Goal: Information Seeking & Learning: Learn about a topic

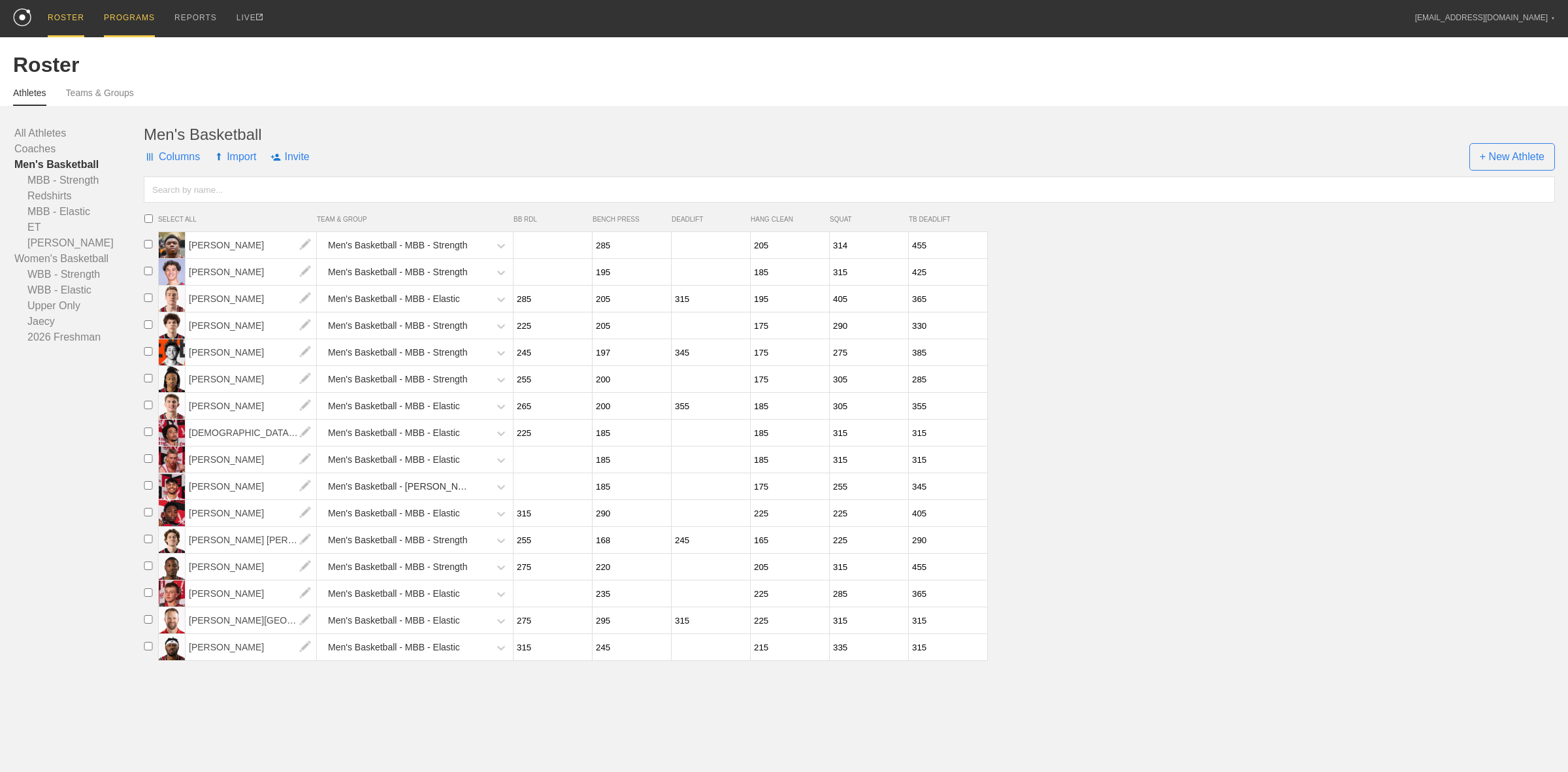
click at [115, 28] on div "PROGRAMS" at bounding box center [129, 18] width 51 height 37
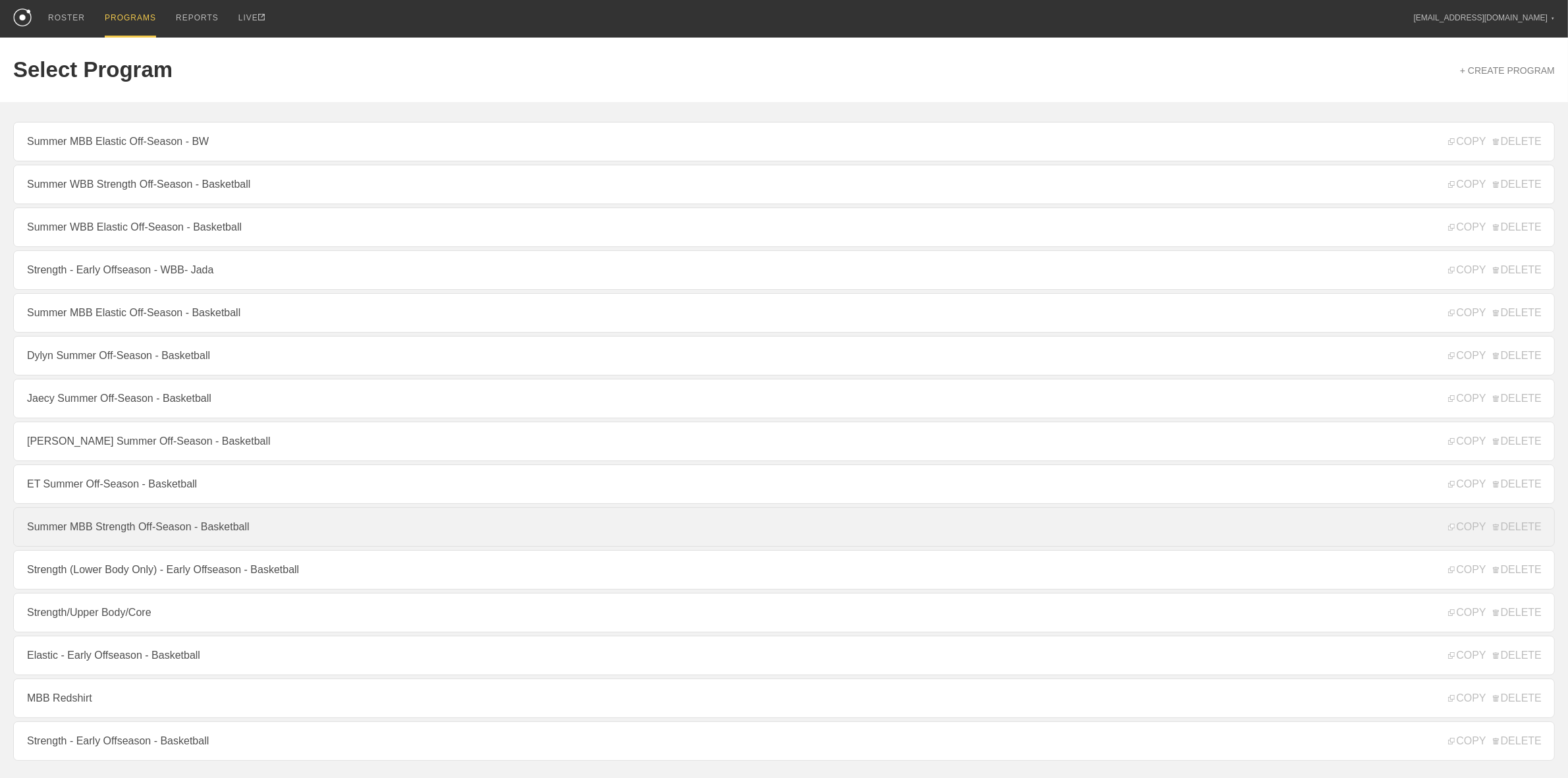
click at [147, 532] on link "Summer MBB Strength Off-Season - Basketball" at bounding box center [784, 527] width 1542 height 40
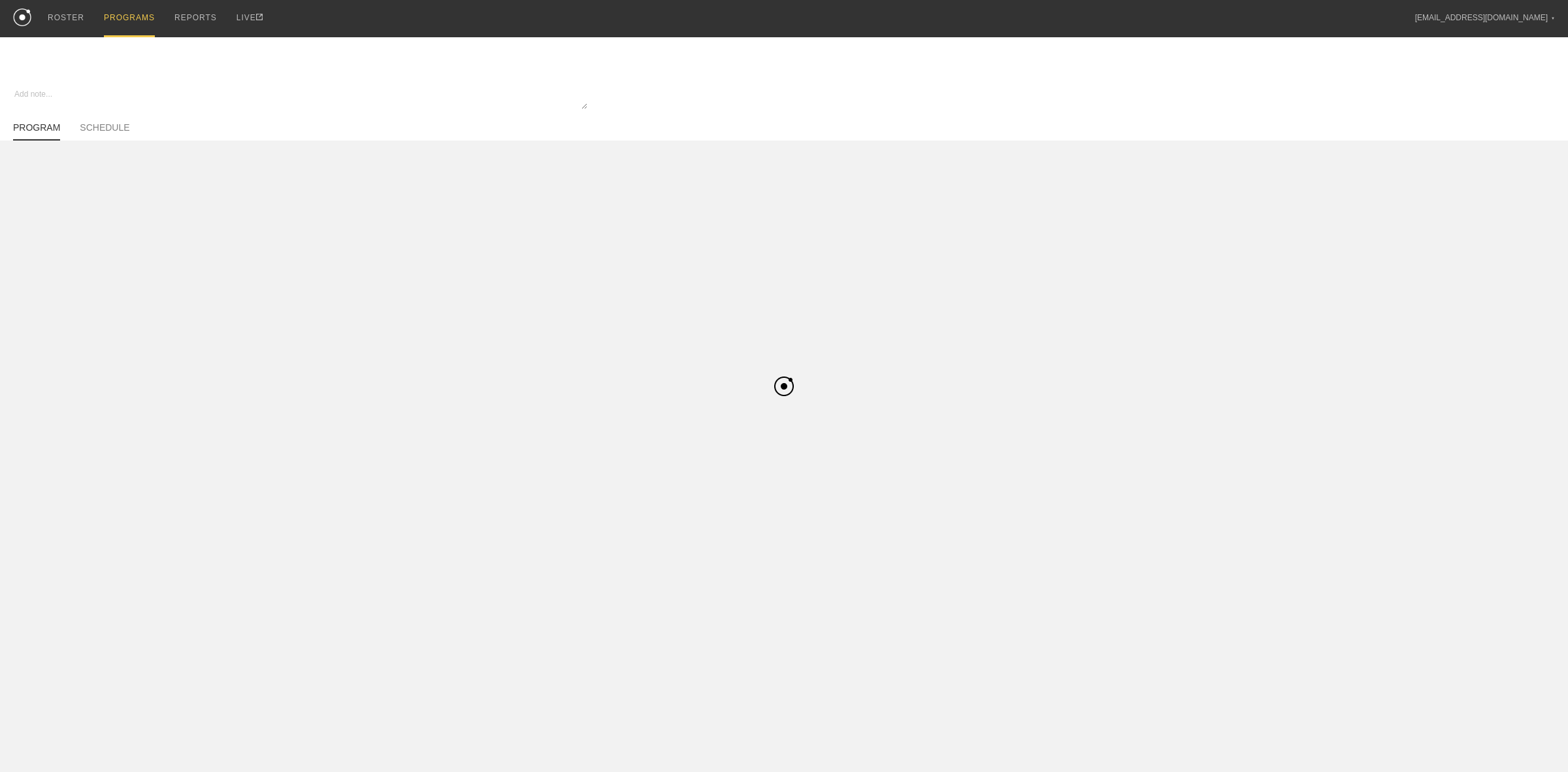
type textarea "x"
type input "Summer MBB Strength Off-Season - Basketball"
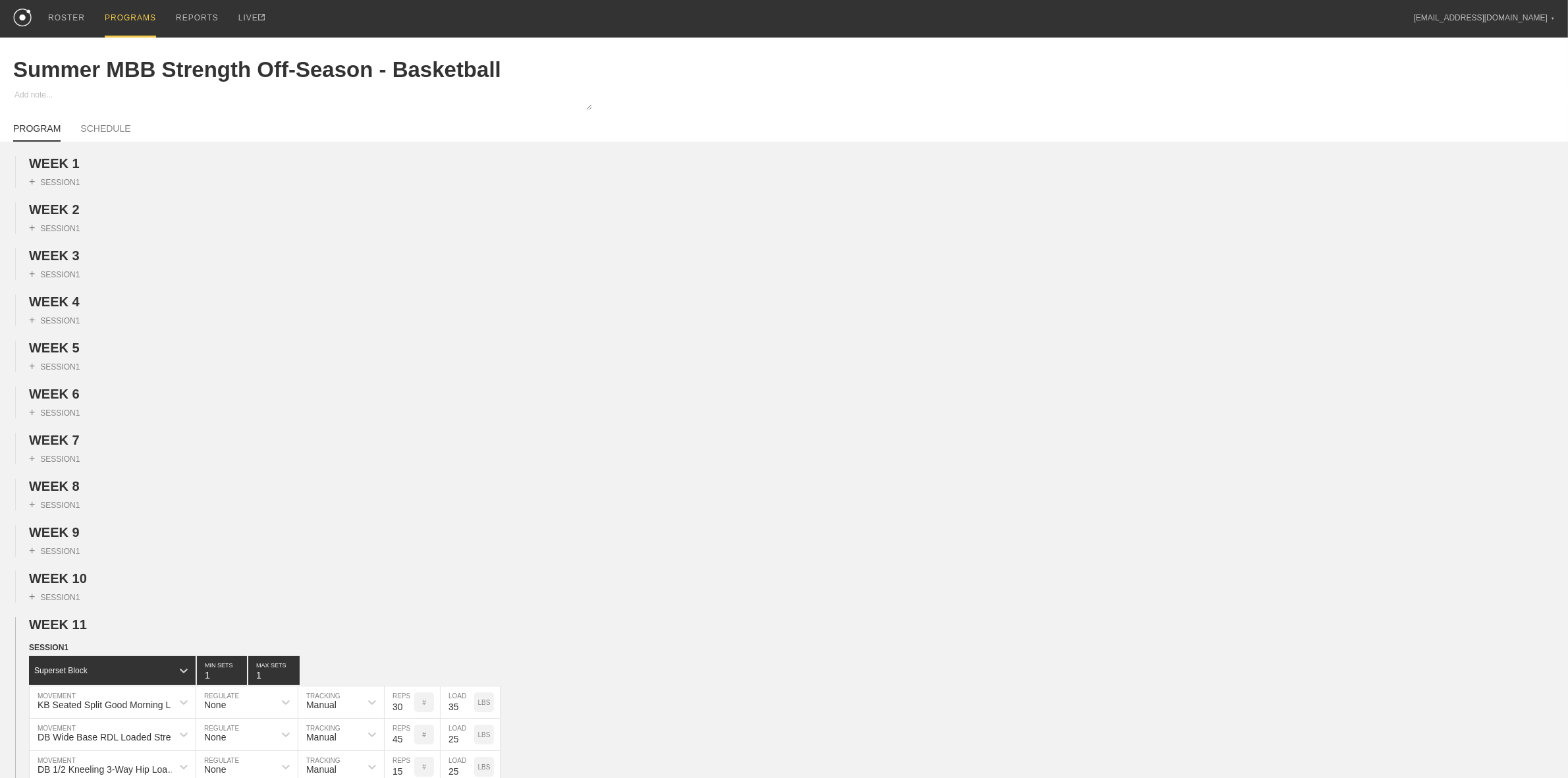
scroll to position [247, 0]
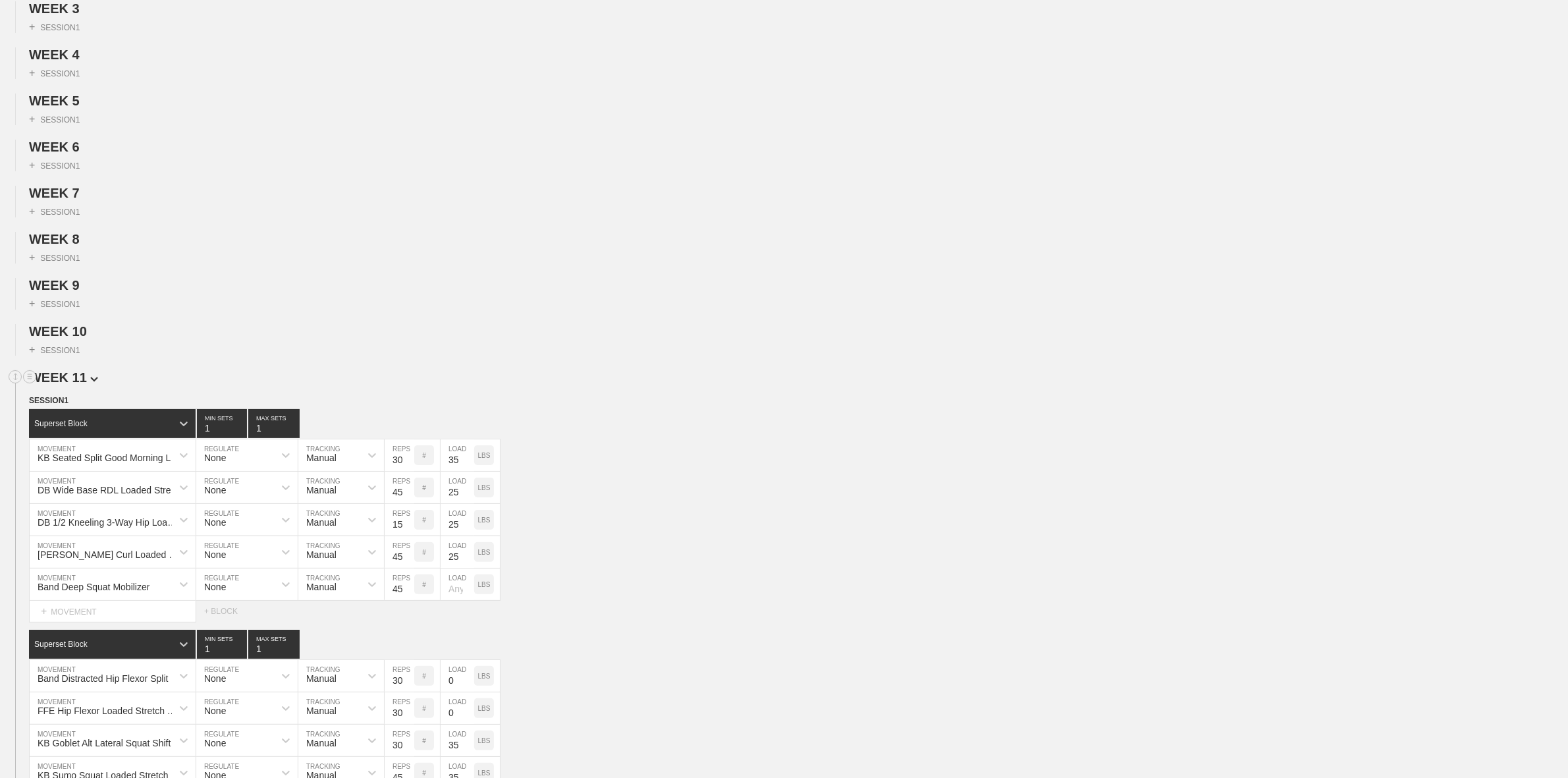
click at [74, 384] on span "WEEK 11" at bounding box center [63, 377] width 69 height 14
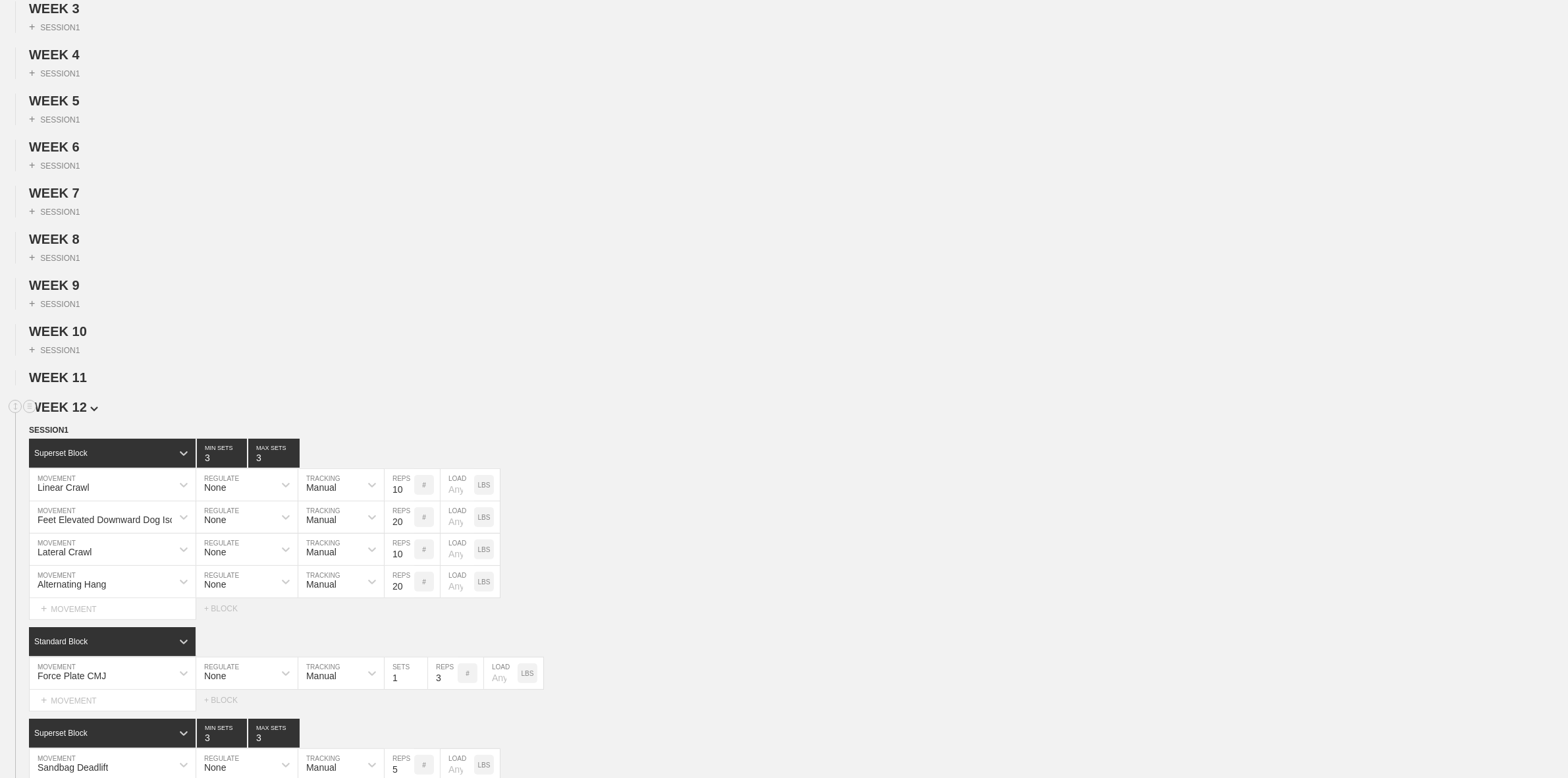
click at [70, 414] on span "WEEK 12" at bounding box center [63, 407] width 69 height 14
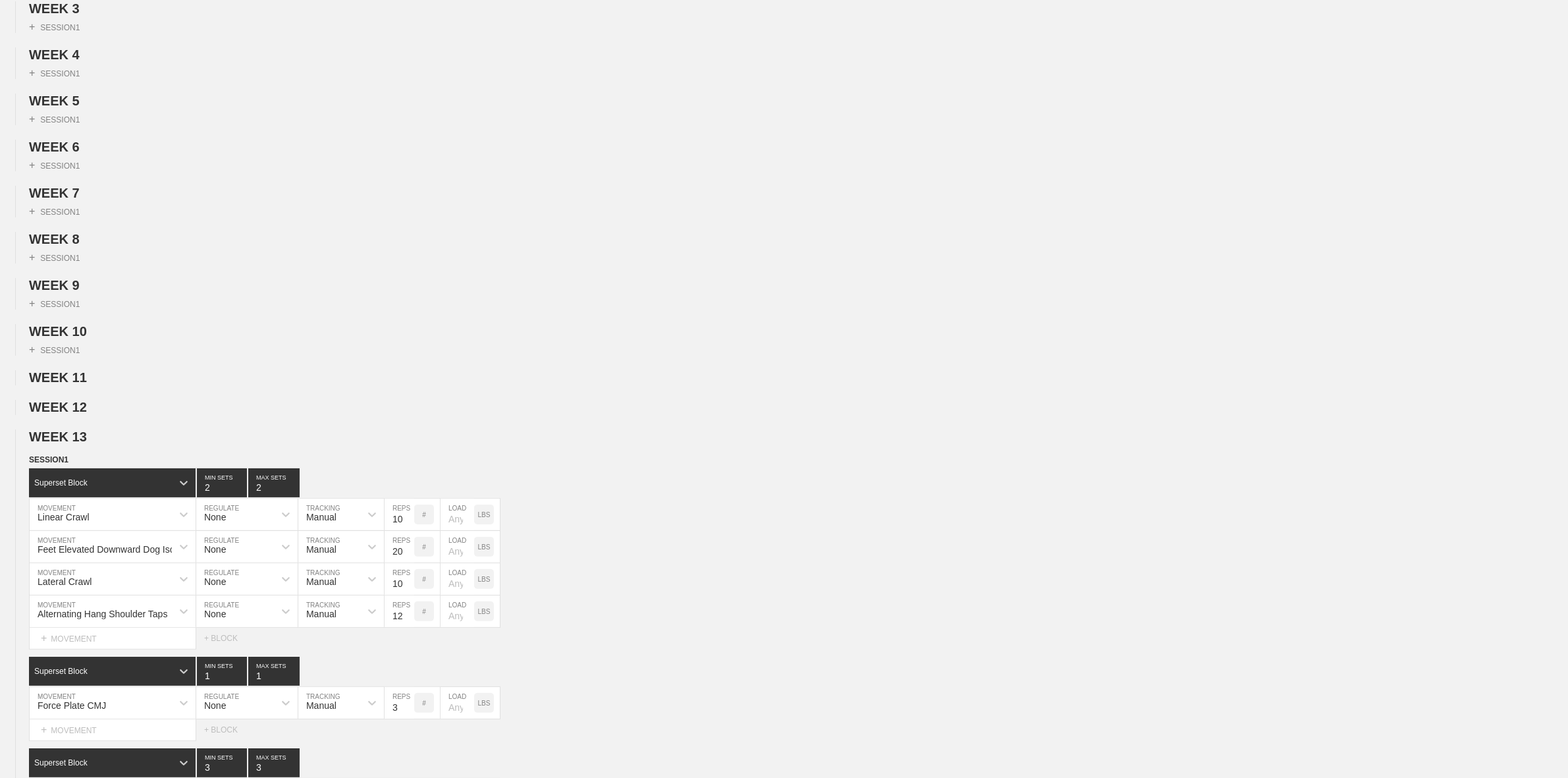
click at [77, 444] on span "WEEK 13" at bounding box center [63, 436] width 69 height 14
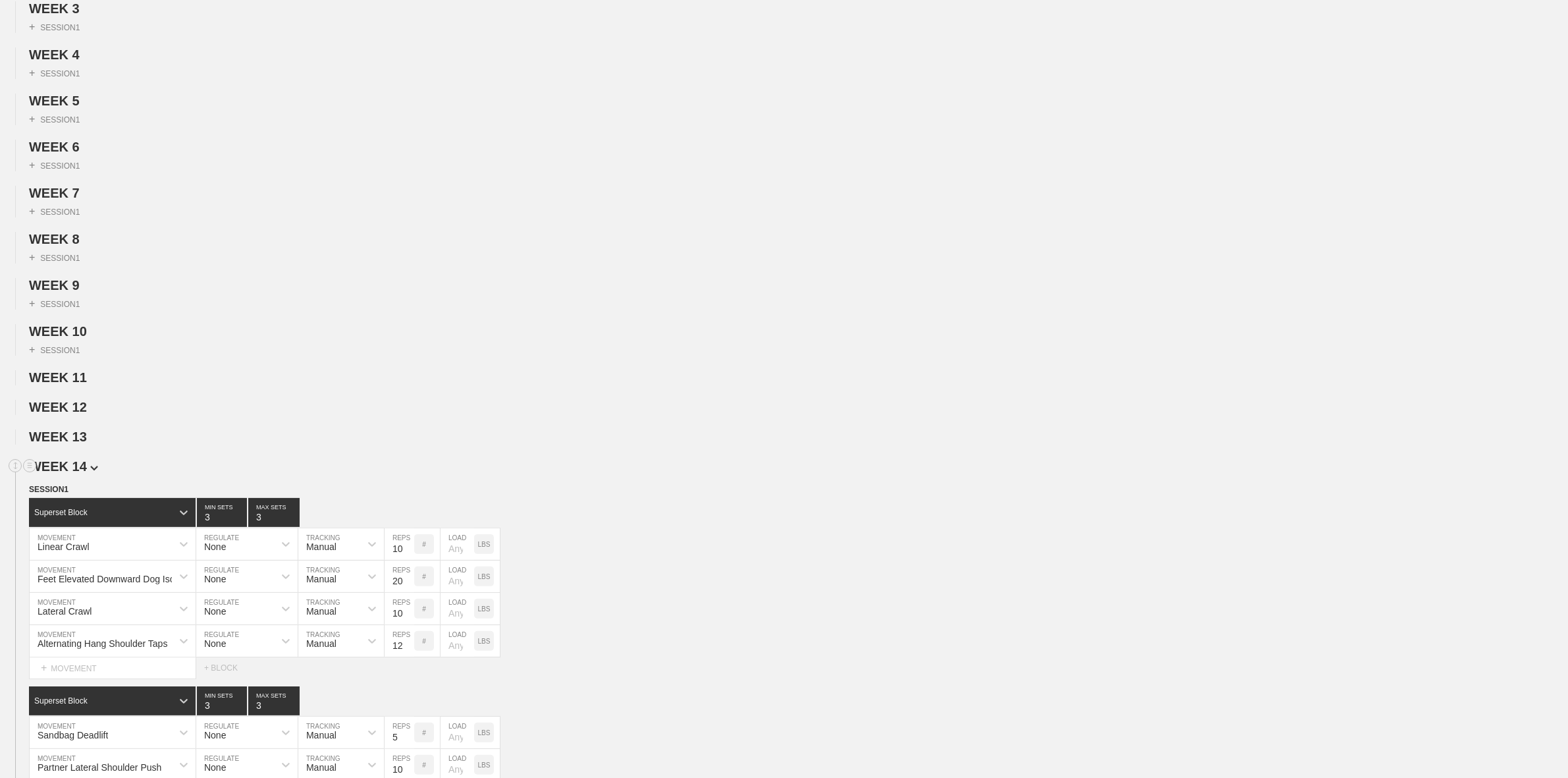
click at [76, 474] on span "WEEK 14" at bounding box center [63, 466] width 69 height 14
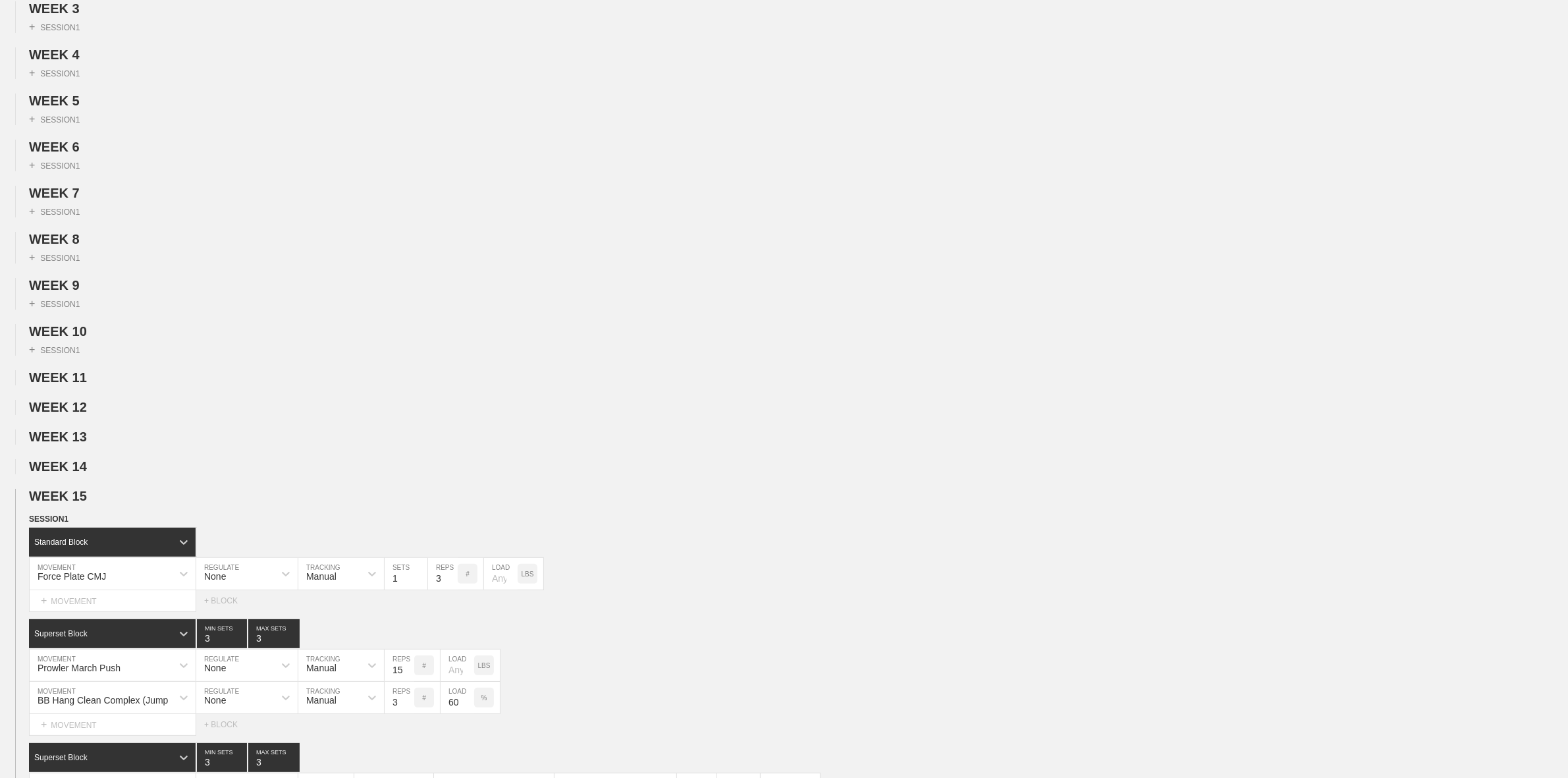
drag, startPoint x: 76, startPoint y: 499, endPoint x: 76, endPoint y: 525, distance: 26.0
click at [73, 503] on span "WEEK 15" at bounding box center [63, 496] width 69 height 14
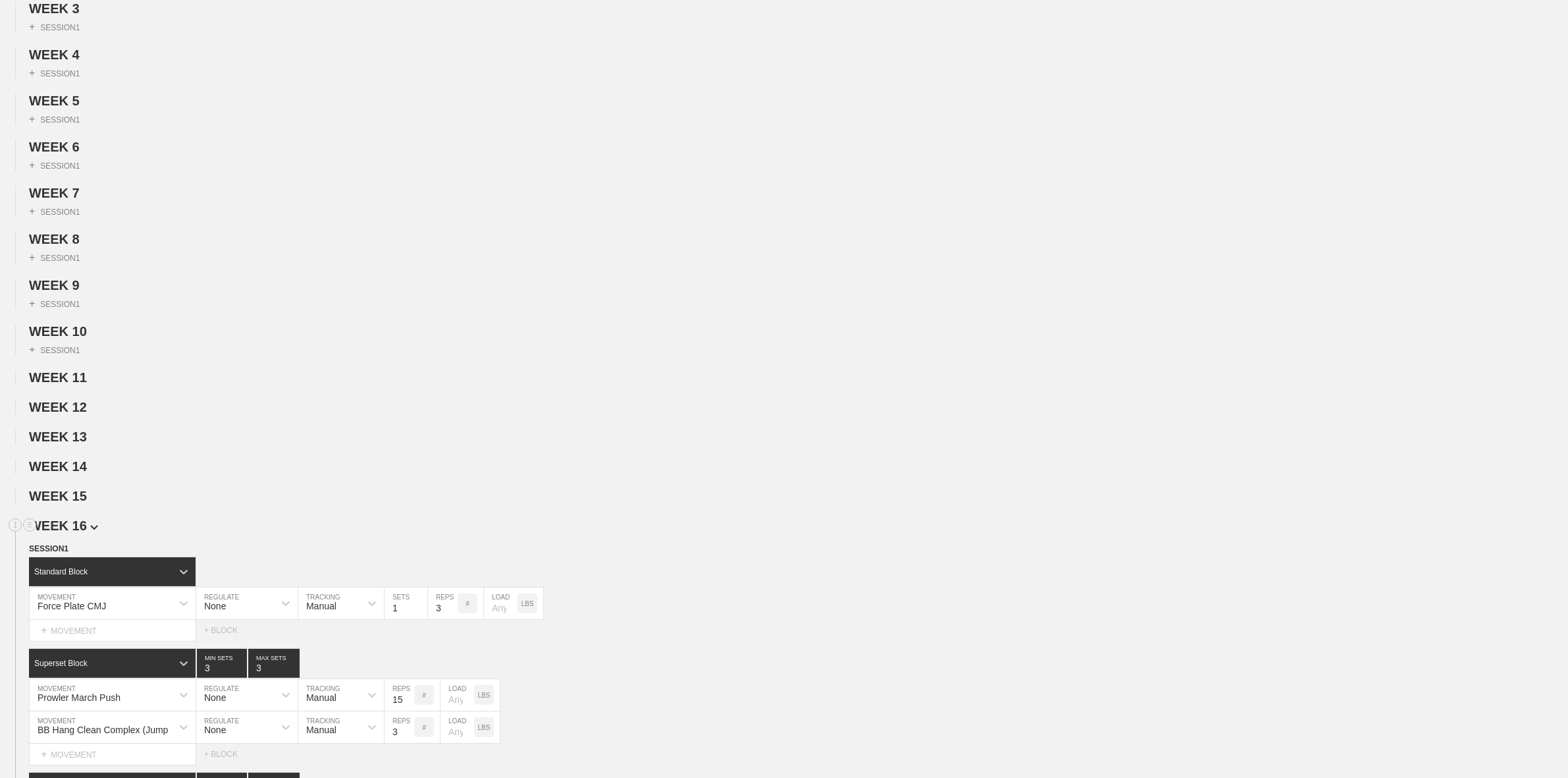
click at [76, 533] on span "WEEK 16" at bounding box center [63, 525] width 69 height 14
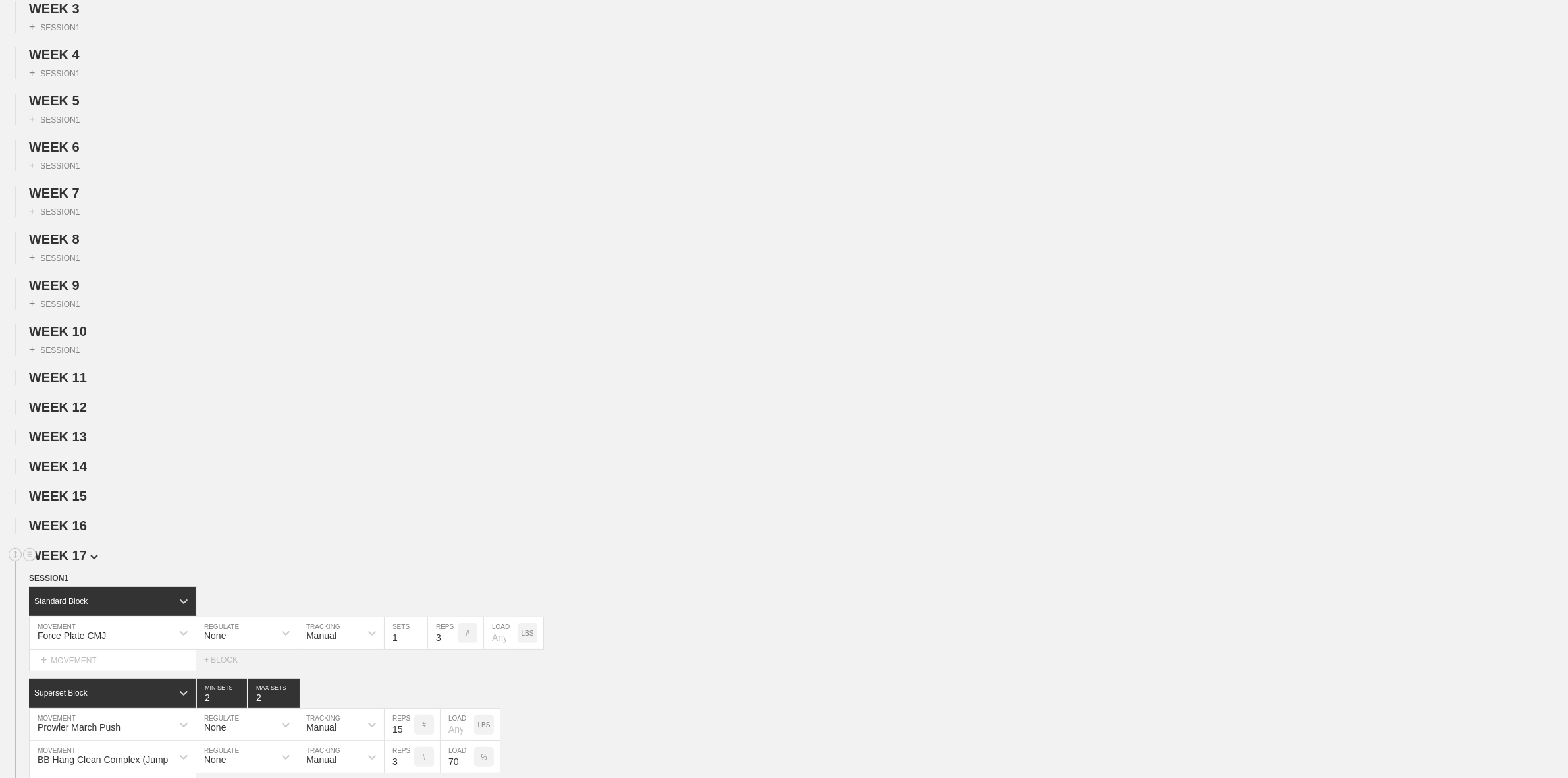
click at [76, 562] on span "WEEK 17" at bounding box center [63, 555] width 69 height 14
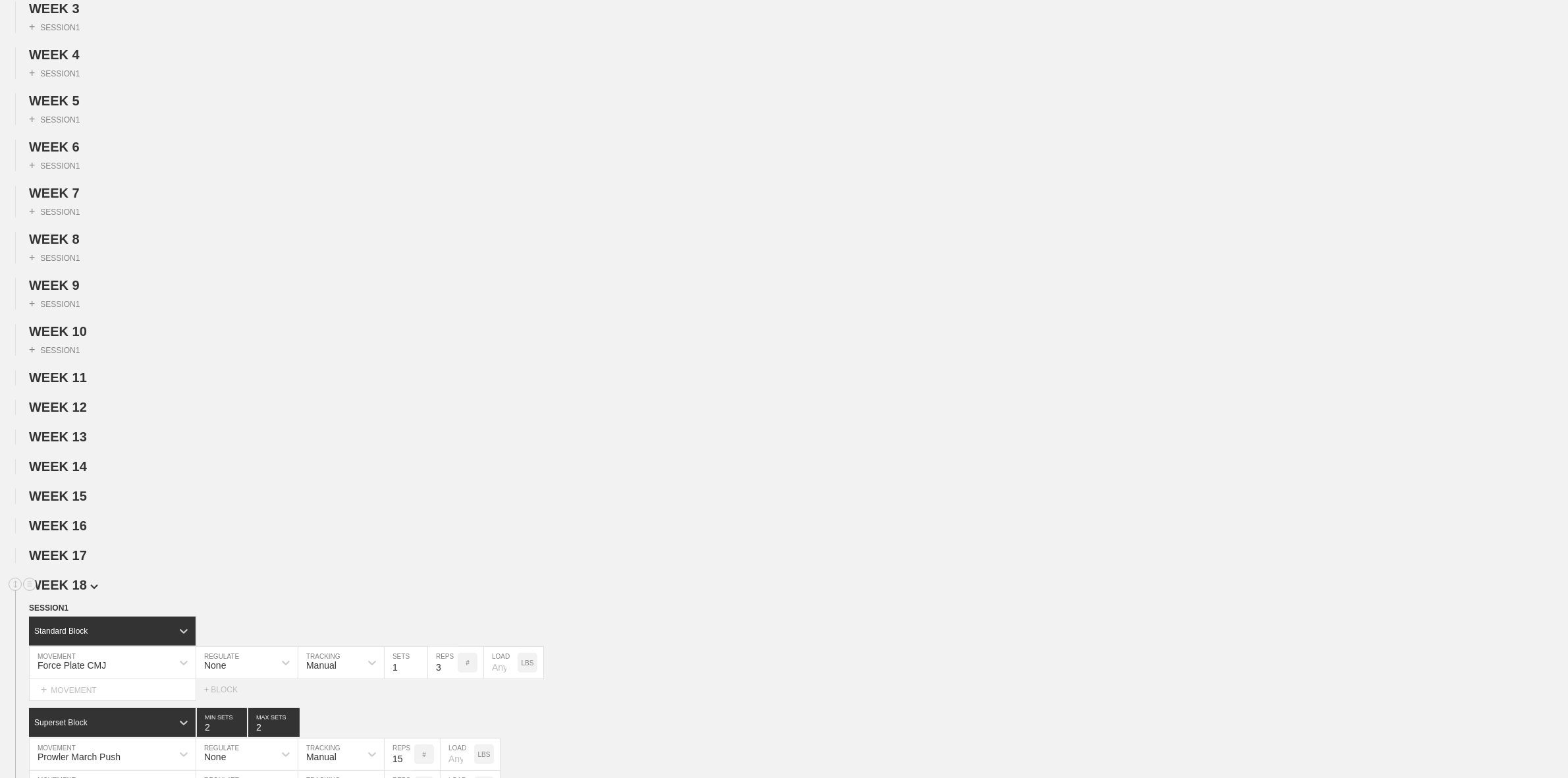
click at [82, 592] on span "WEEK 18" at bounding box center [63, 584] width 69 height 14
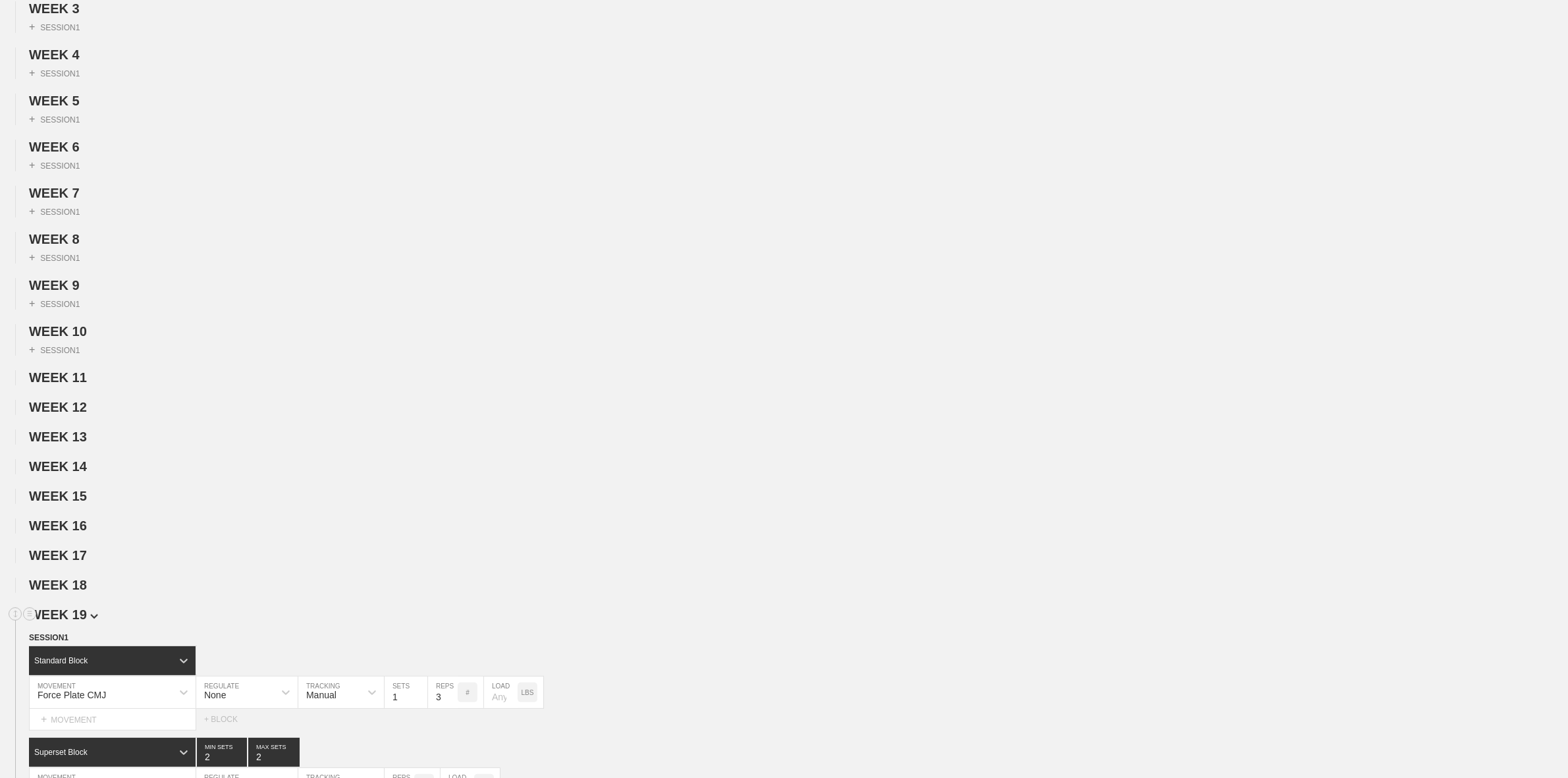
click at [76, 621] on span "WEEK 19" at bounding box center [63, 614] width 69 height 14
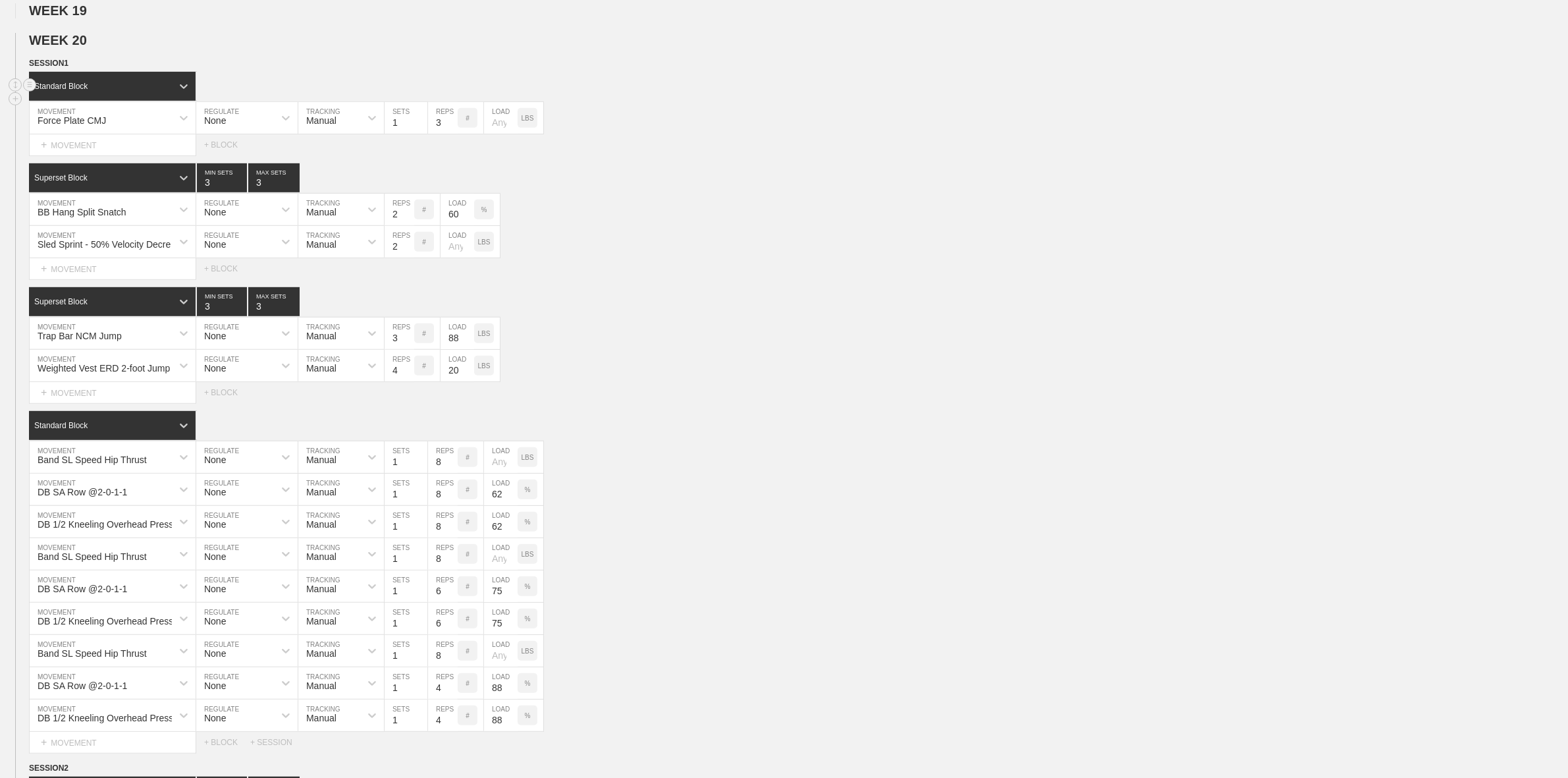
scroll to position [823, 0]
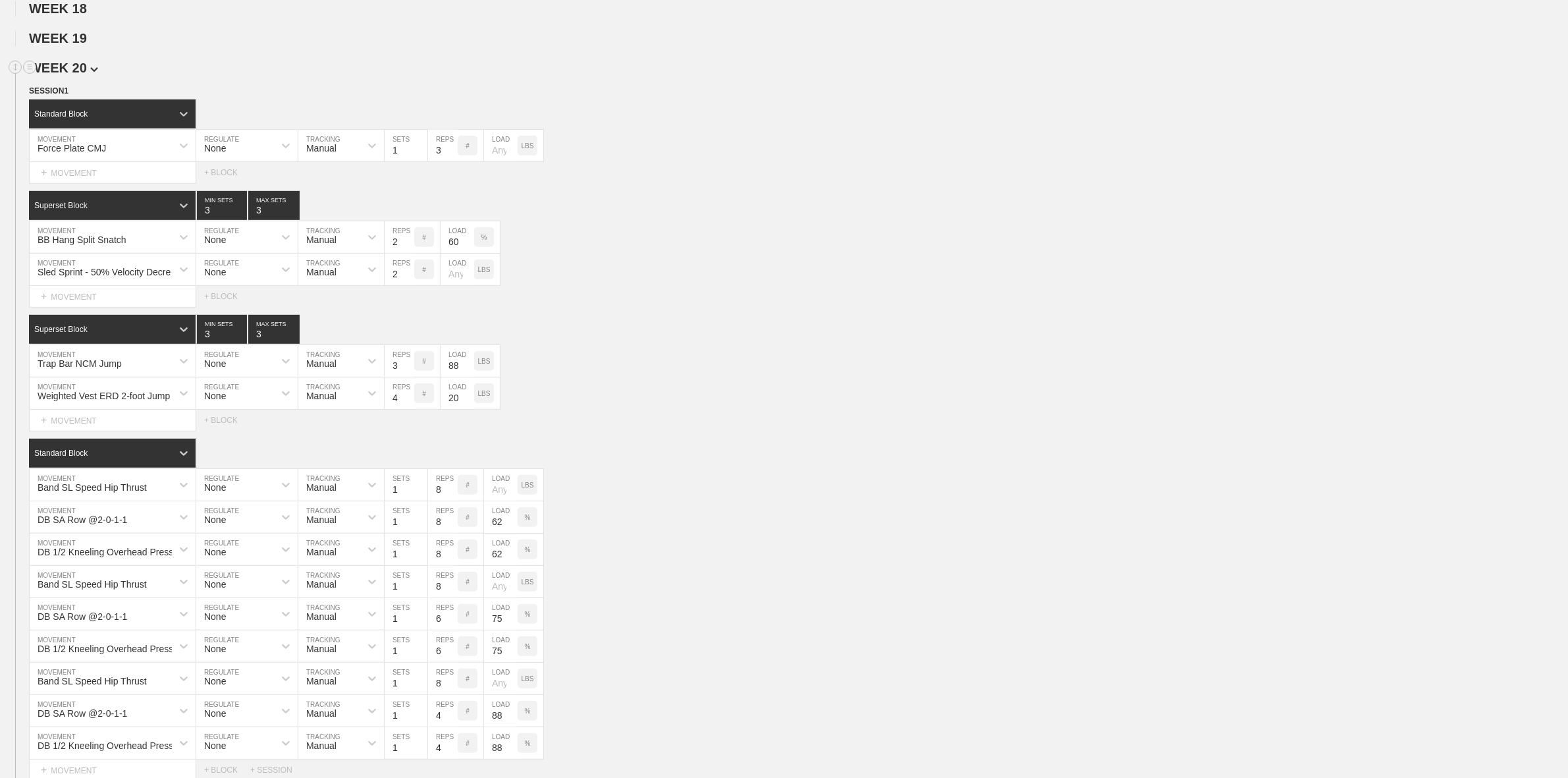
click at [84, 75] on span "WEEK 20" at bounding box center [63, 68] width 69 height 14
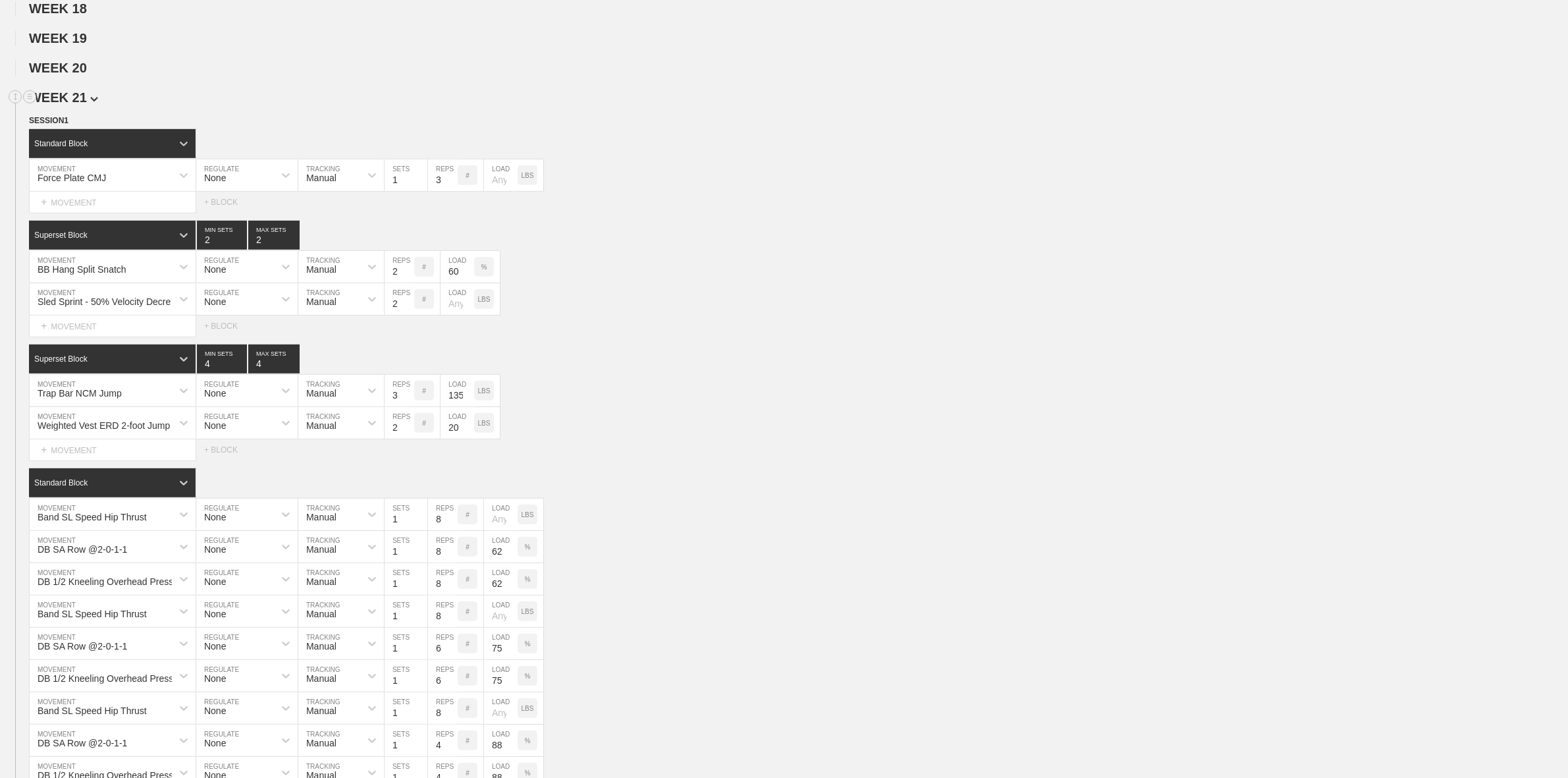
click at [82, 104] on span "WEEK 21" at bounding box center [63, 97] width 69 height 14
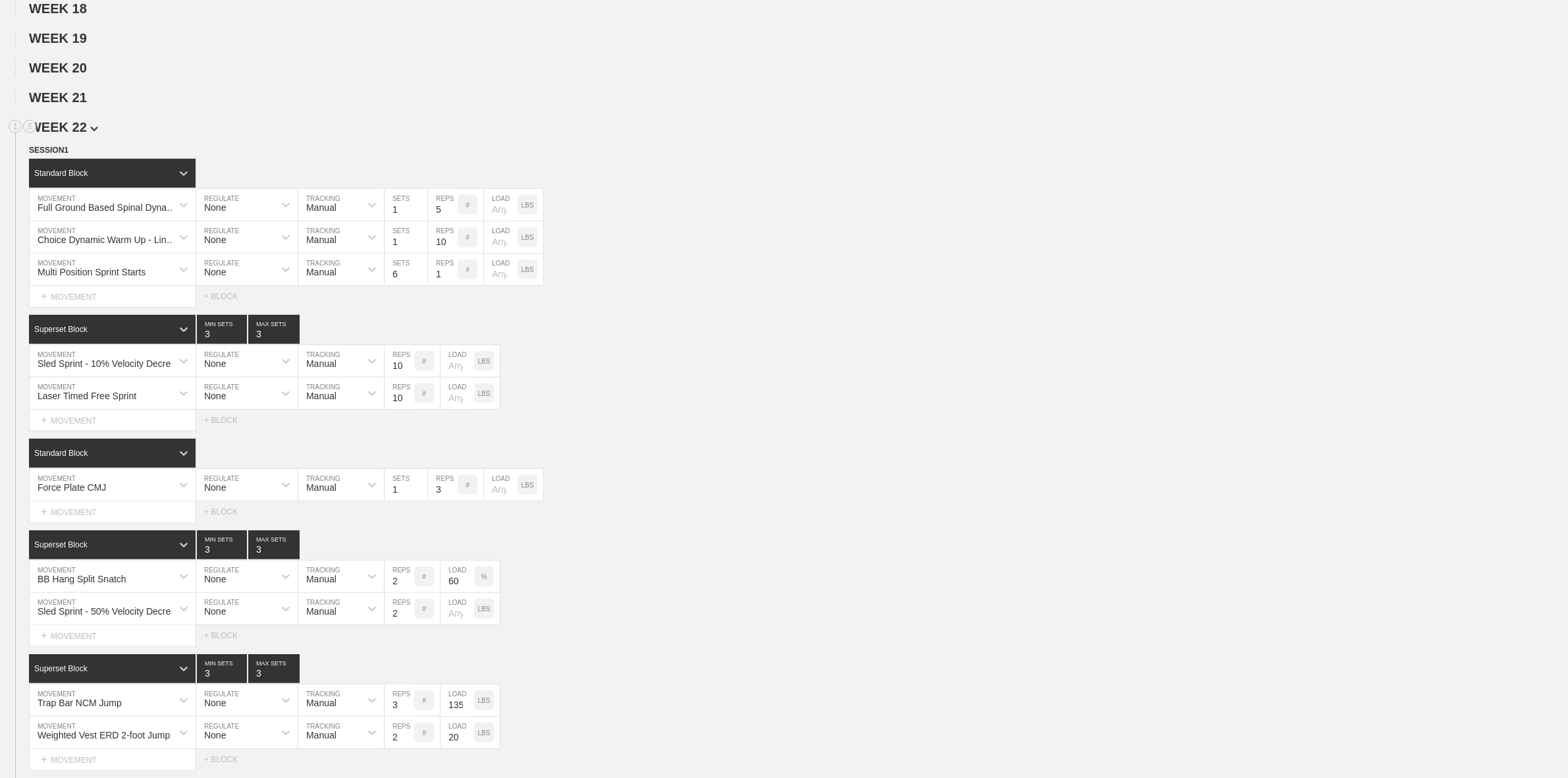
click at [81, 134] on span "WEEK 22" at bounding box center [63, 127] width 69 height 14
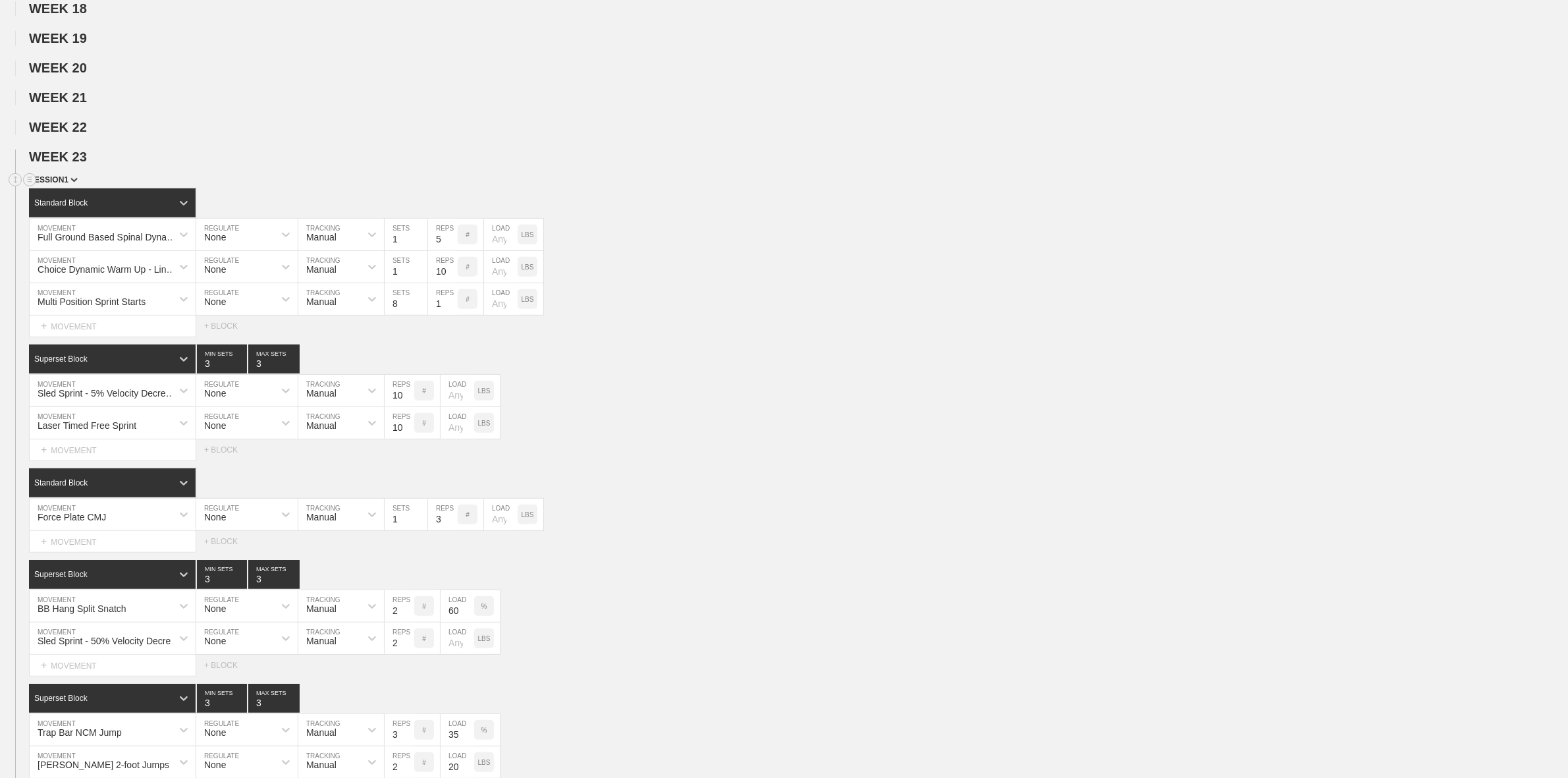
click at [62, 188] on div "SESSION 1" at bounding box center [799, 180] width 1539 height 15
click at [67, 184] on span "SESSION 1" at bounding box center [54, 180] width 49 height 9
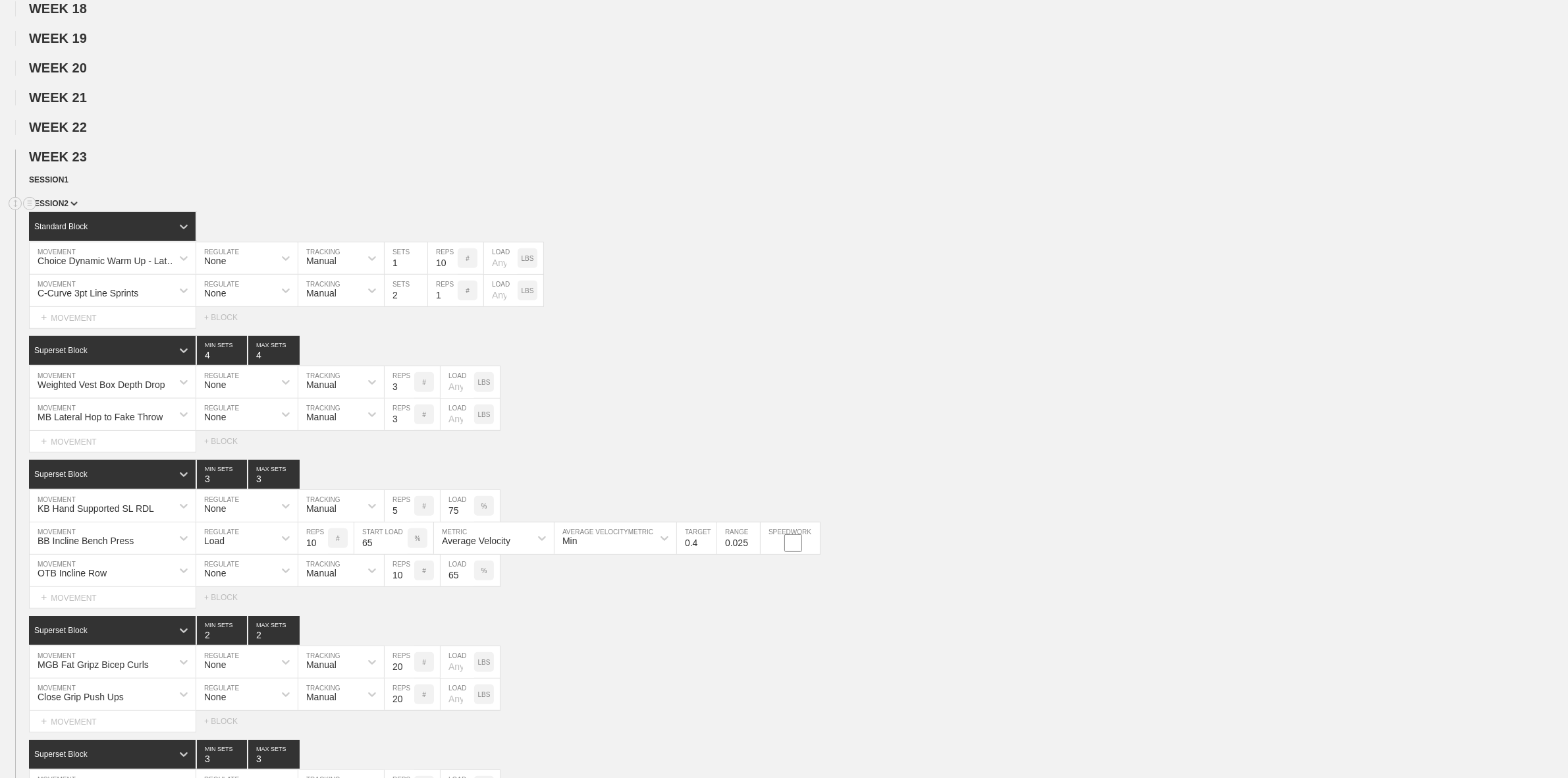
click at [68, 208] on span "SESSION 2" at bounding box center [54, 204] width 49 height 9
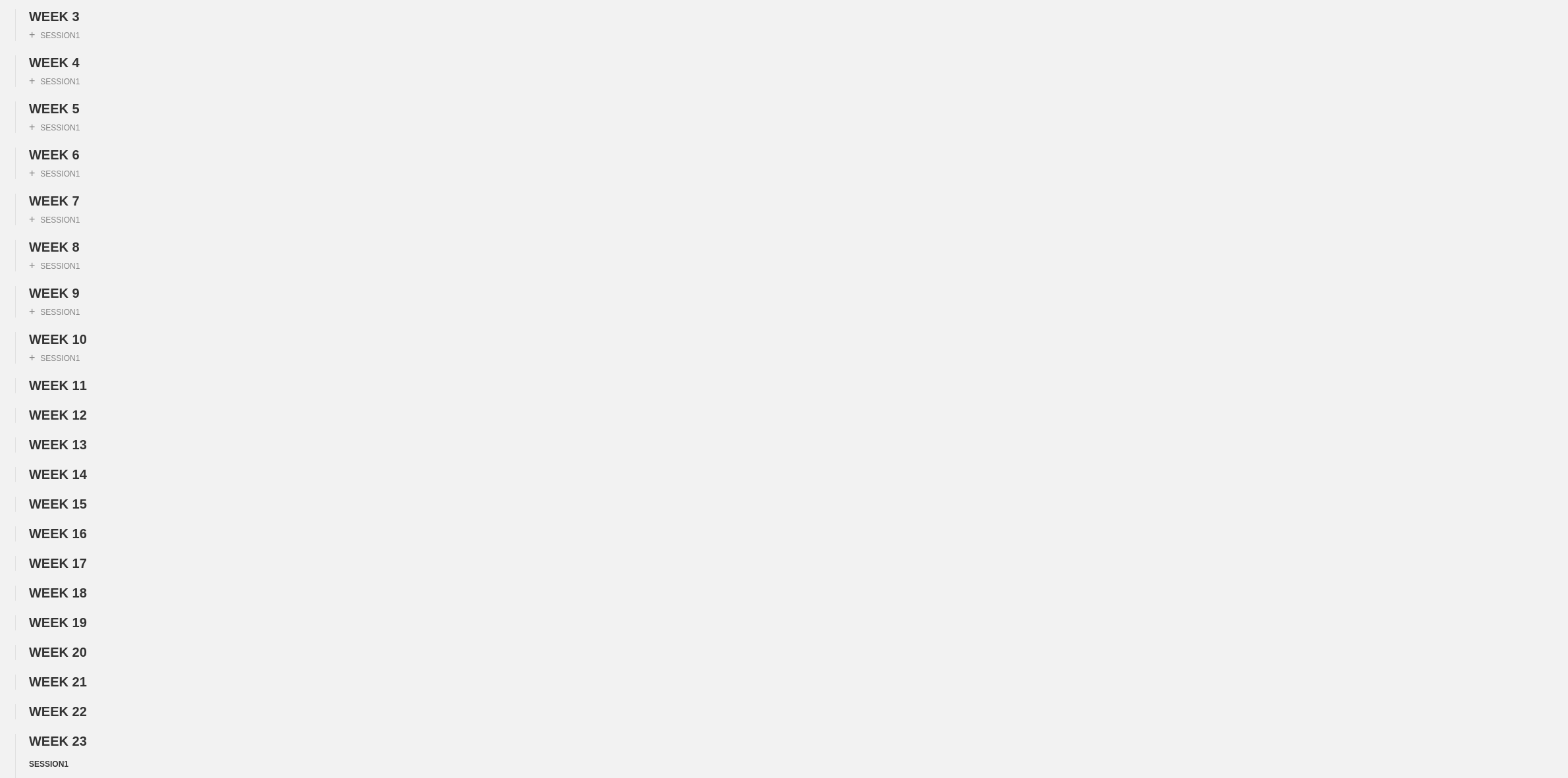
scroll to position [0, 0]
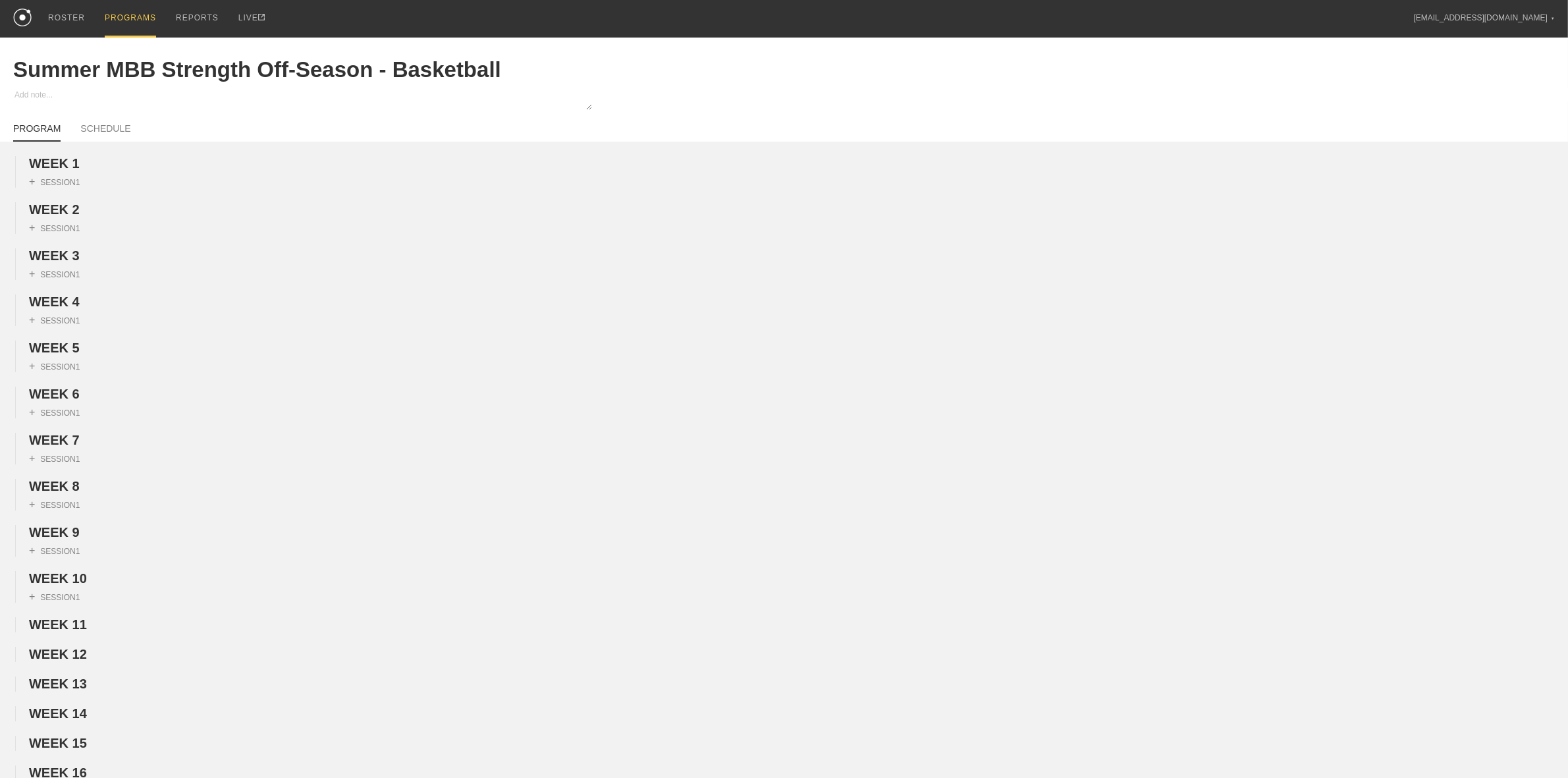
click at [125, 15] on div "PROGRAMS" at bounding box center [130, 18] width 51 height 37
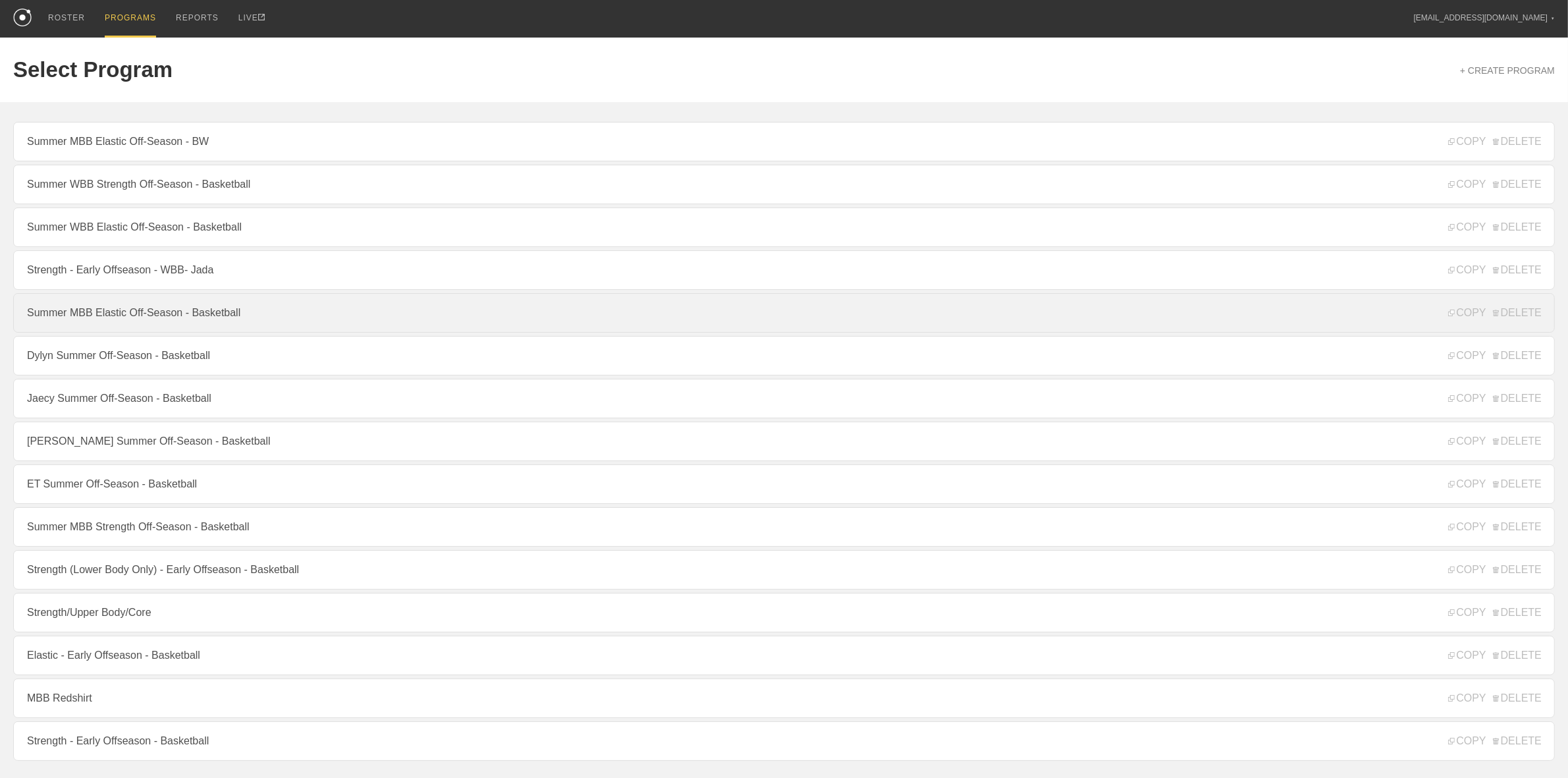
click at [136, 327] on link "Summer MBB Elastic Off-Season - Basketball" at bounding box center [784, 313] width 1542 height 40
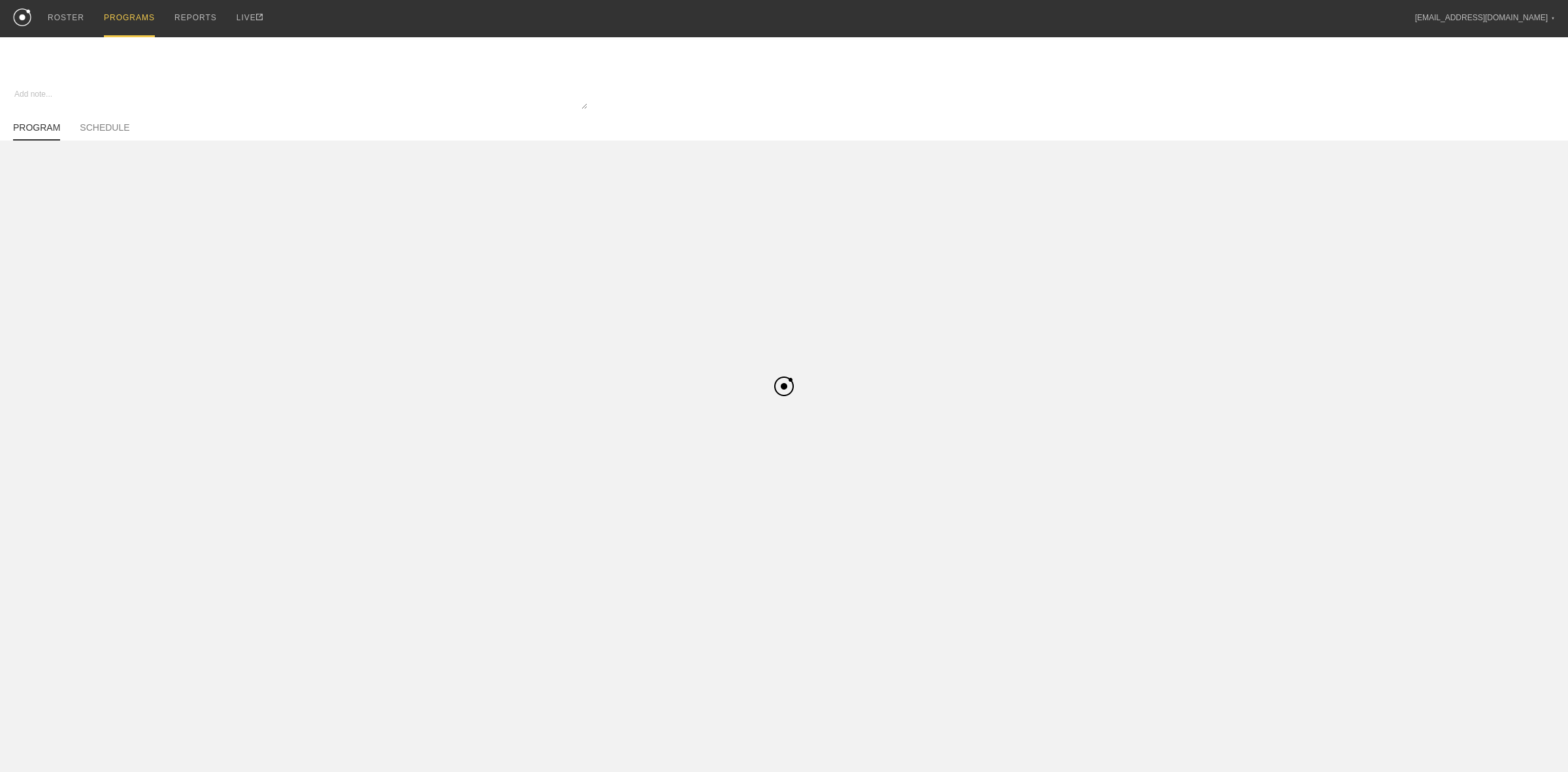
type textarea "x"
type input "Summer MBB Elastic Off-Season - Basketball"
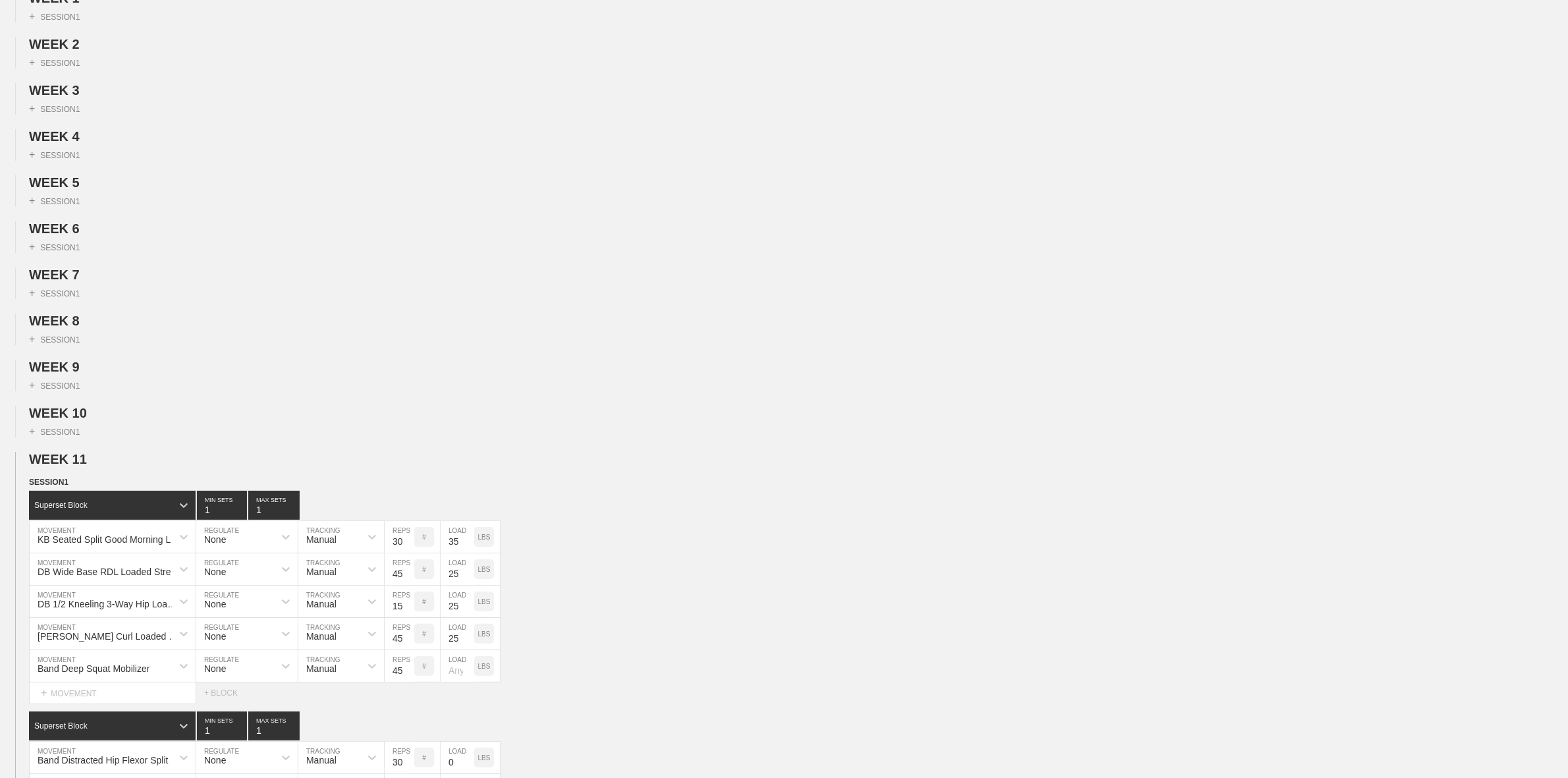
scroll to position [329, 0]
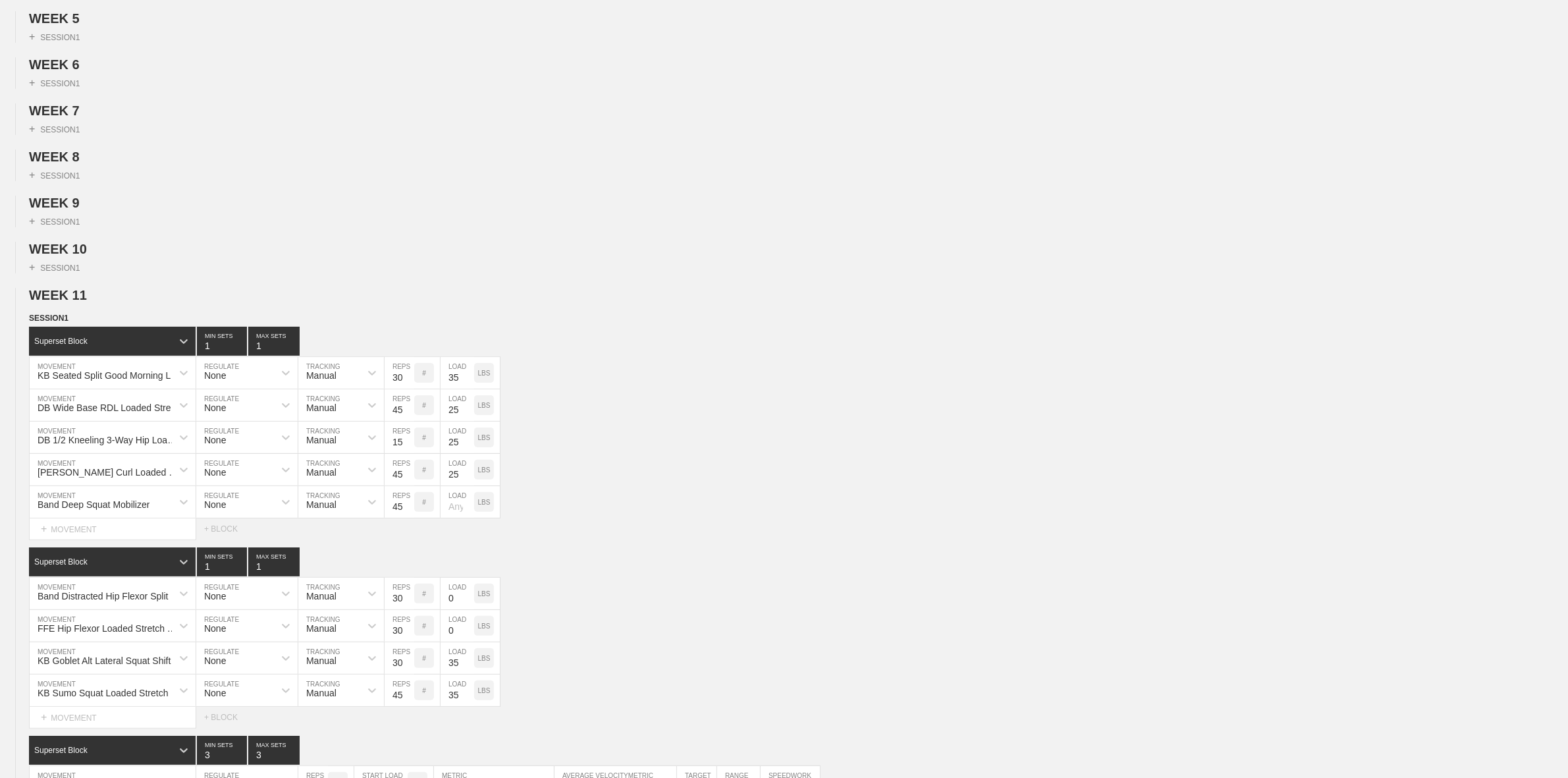
click at [0, 0] on img at bounding box center [0, 0] width 0 height 0
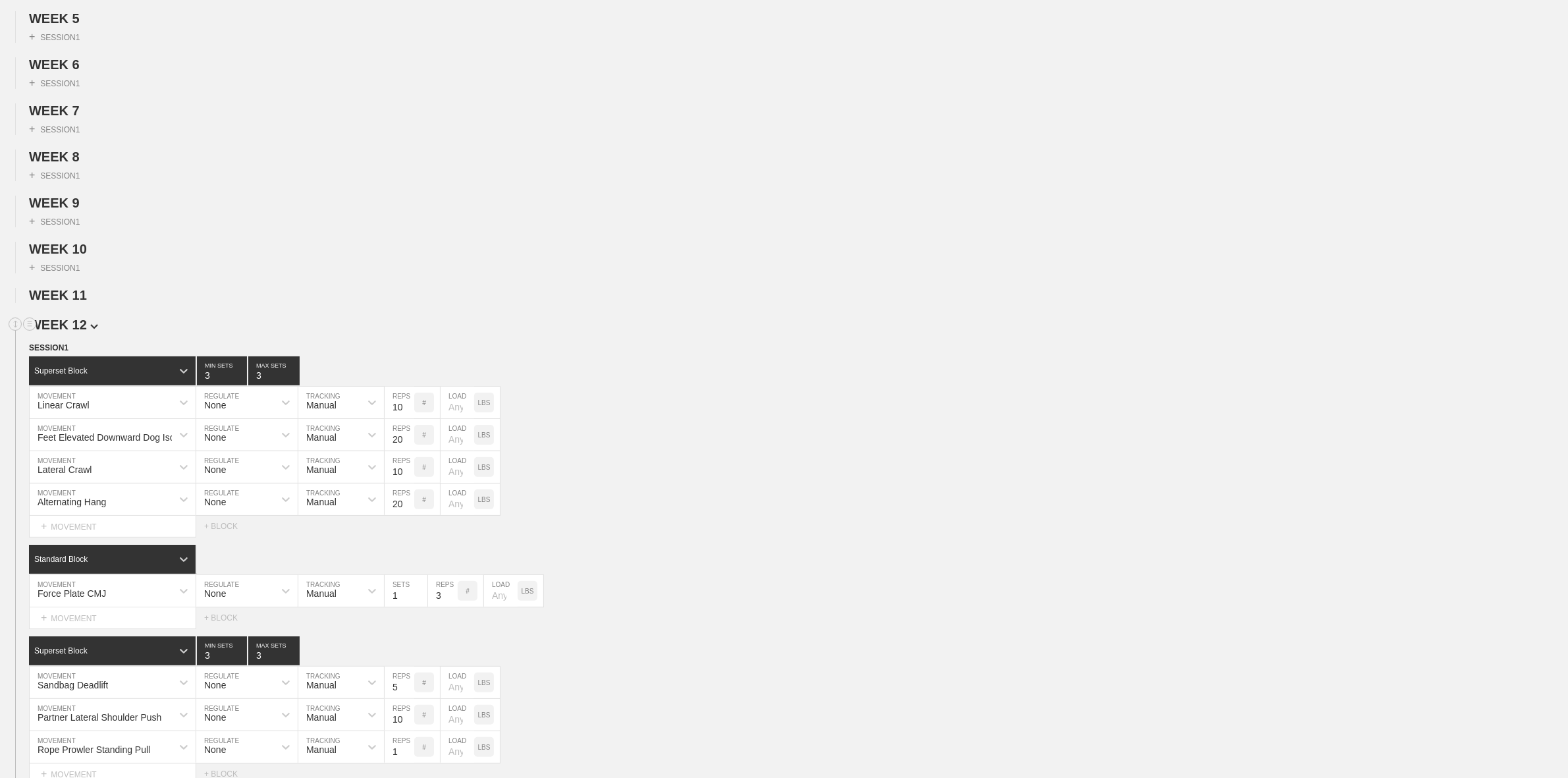
click at [79, 332] on span "WEEK 12" at bounding box center [63, 324] width 69 height 14
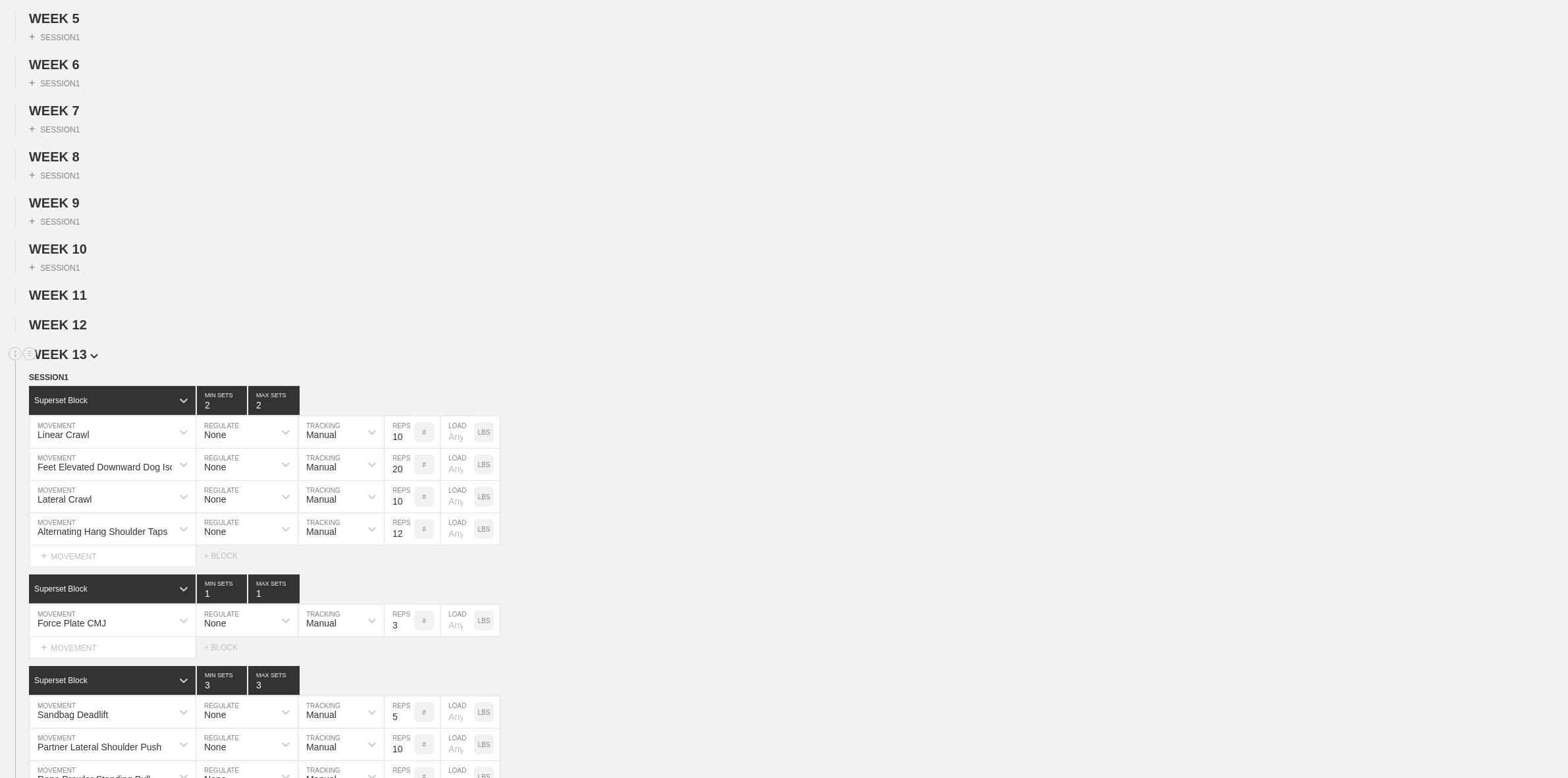
click at [77, 361] on span "WEEK 13" at bounding box center [63, 354] width 69 height 14
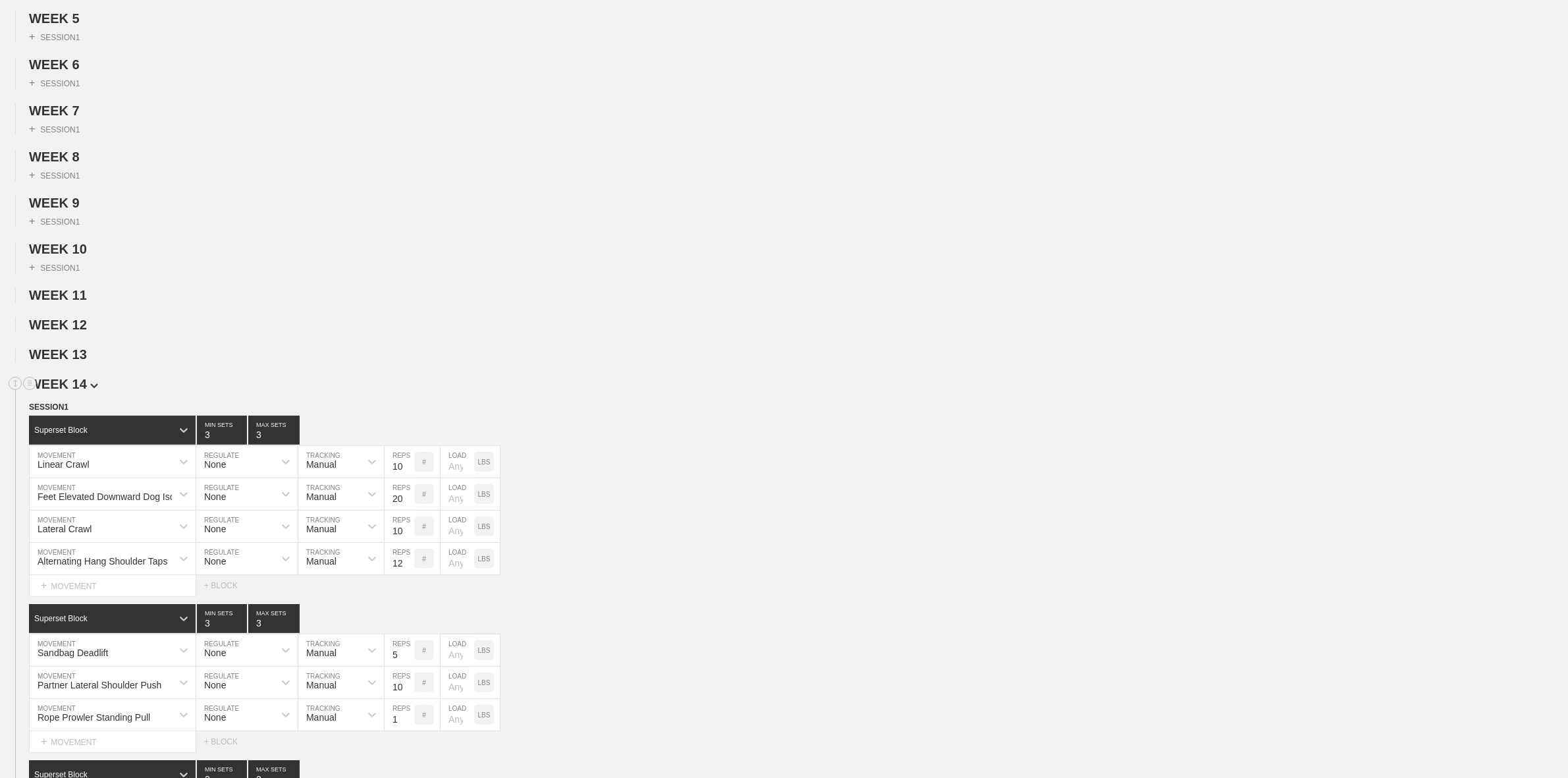
click at [77, 391] on span "WEEK 14" at bounding box center [63, 383] width 69 height 14
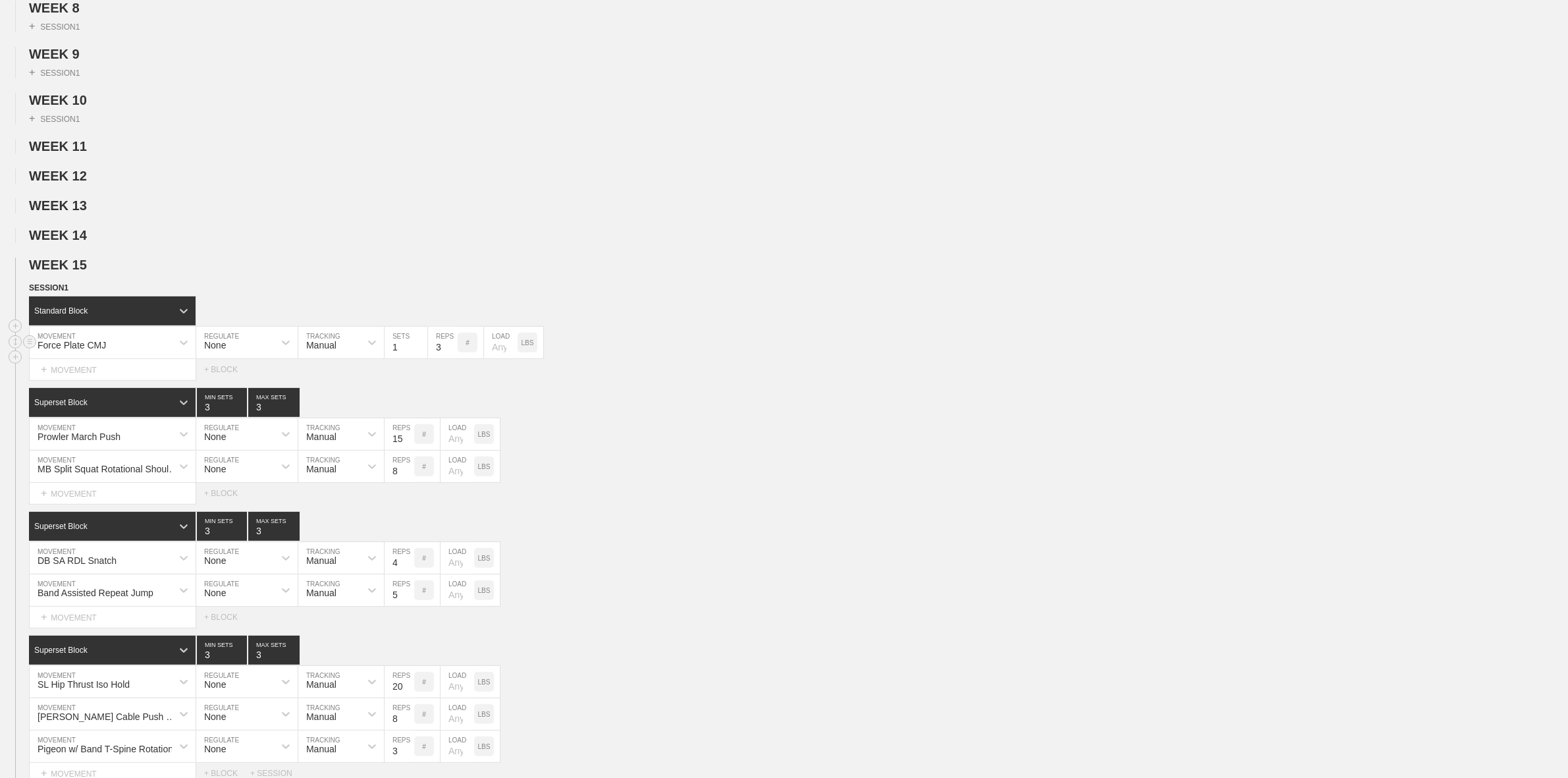
scroll to position [494, 0]
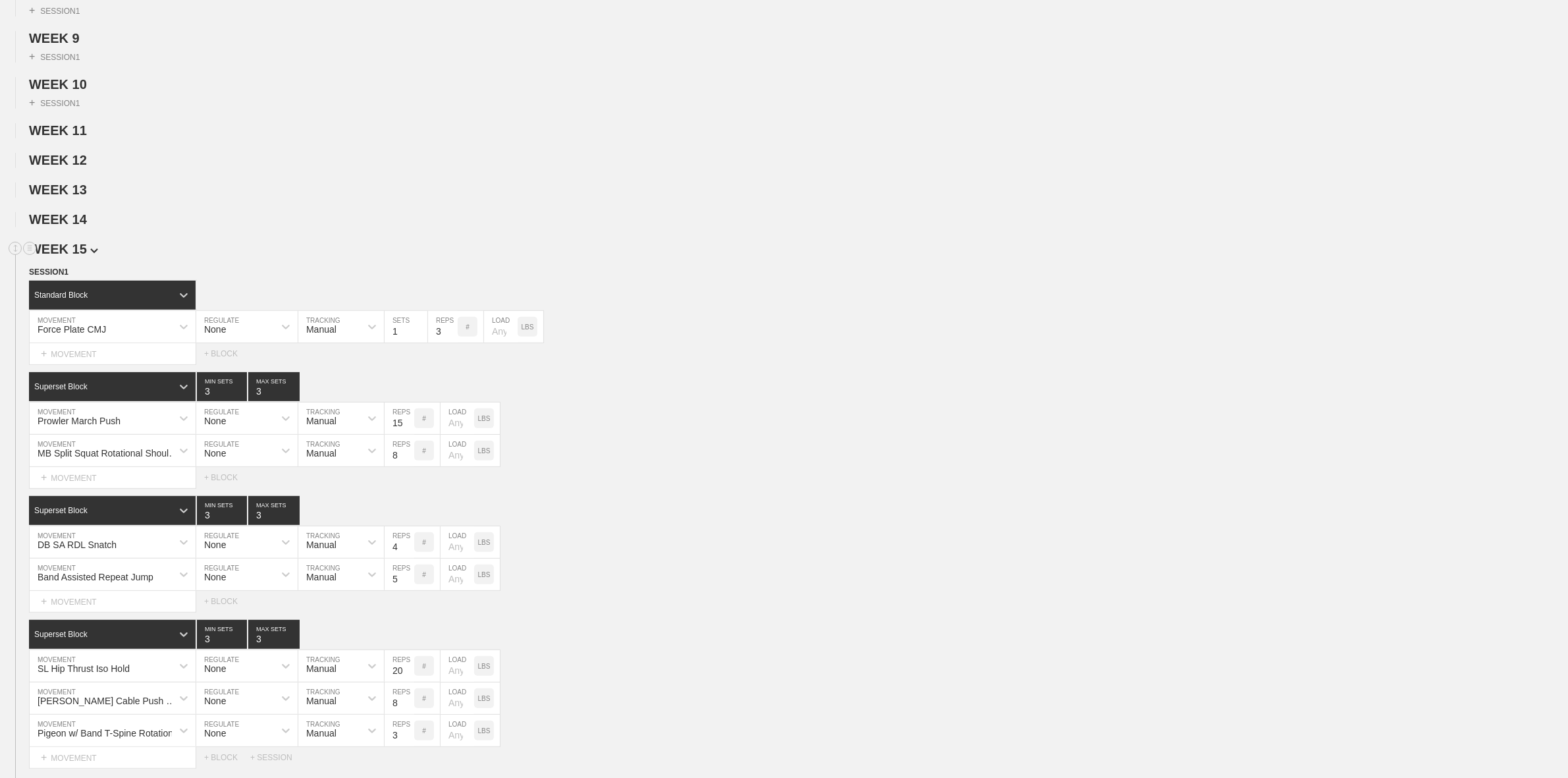
click at [90, 254] on img at bounding box center [94, 251] width 8 height 6
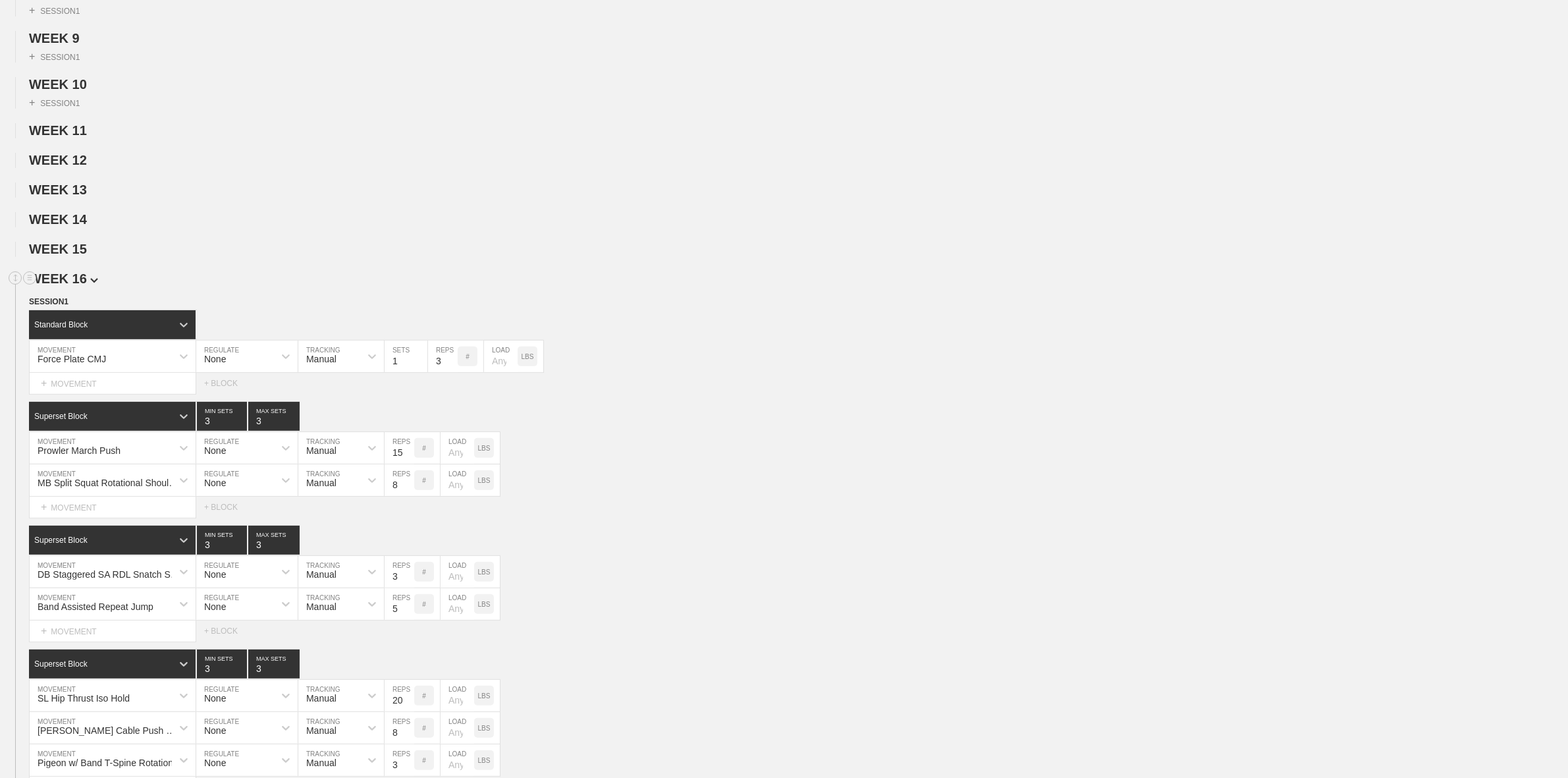
click at [81, 285] on span "WEEK 16" at bounding box center [63, 278] width 69 height 14
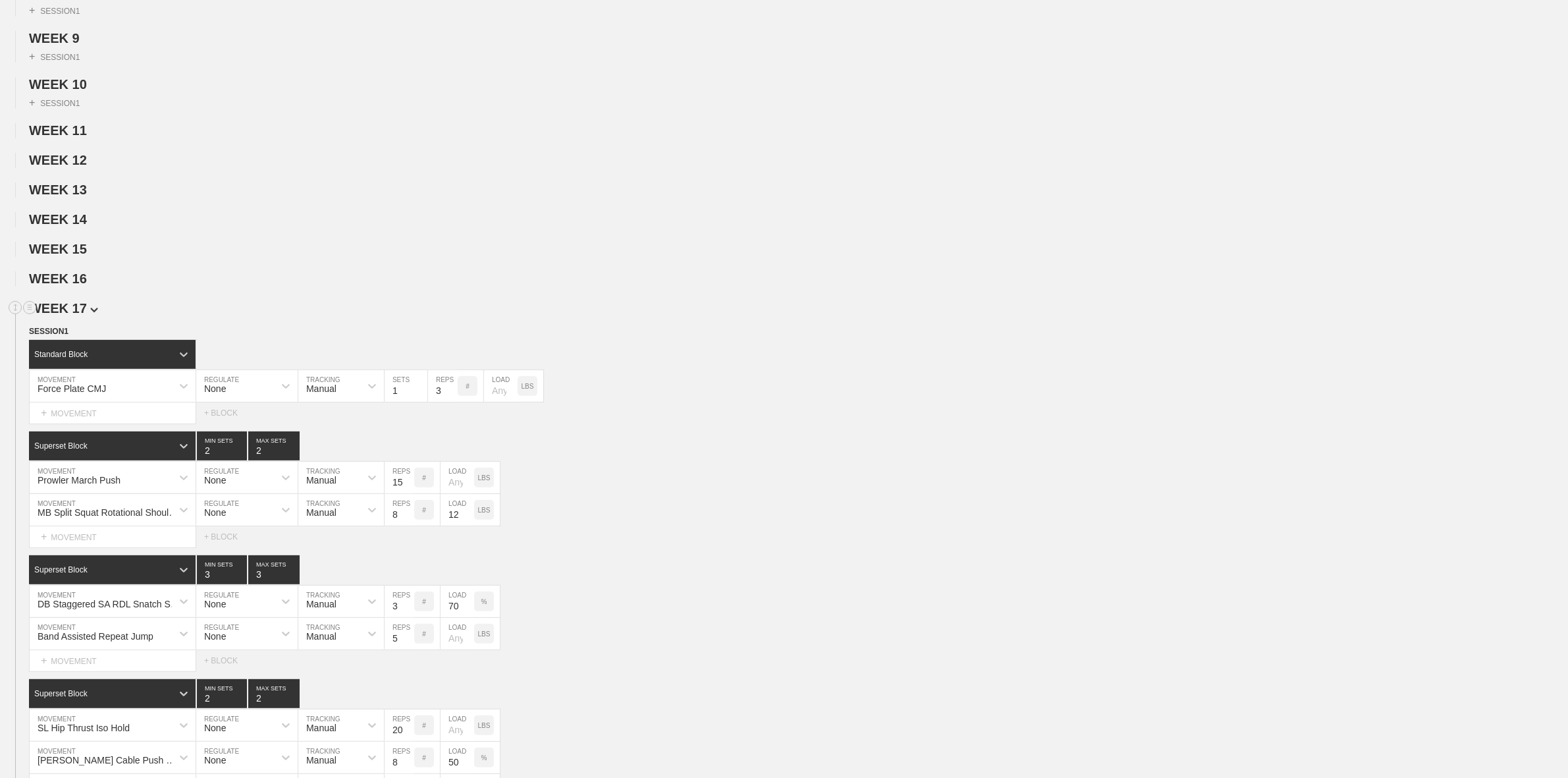
click at [82, 315] on span "WEEK 17" at bounding box center [63, 308] width 69 height 14
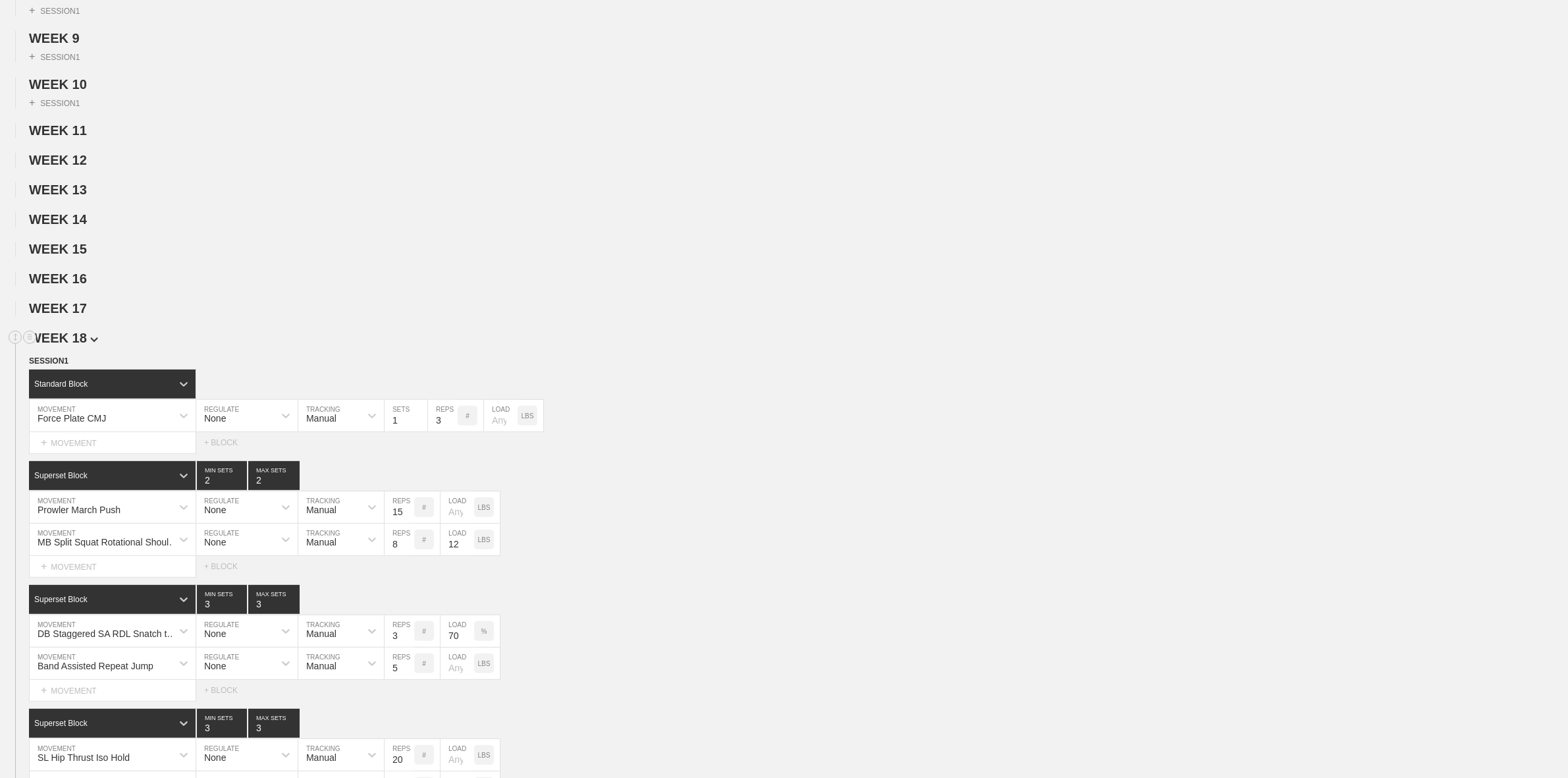
click at [67, 345] on span "WEEK 18" at bounding box center [63, 338] width 69 height 14
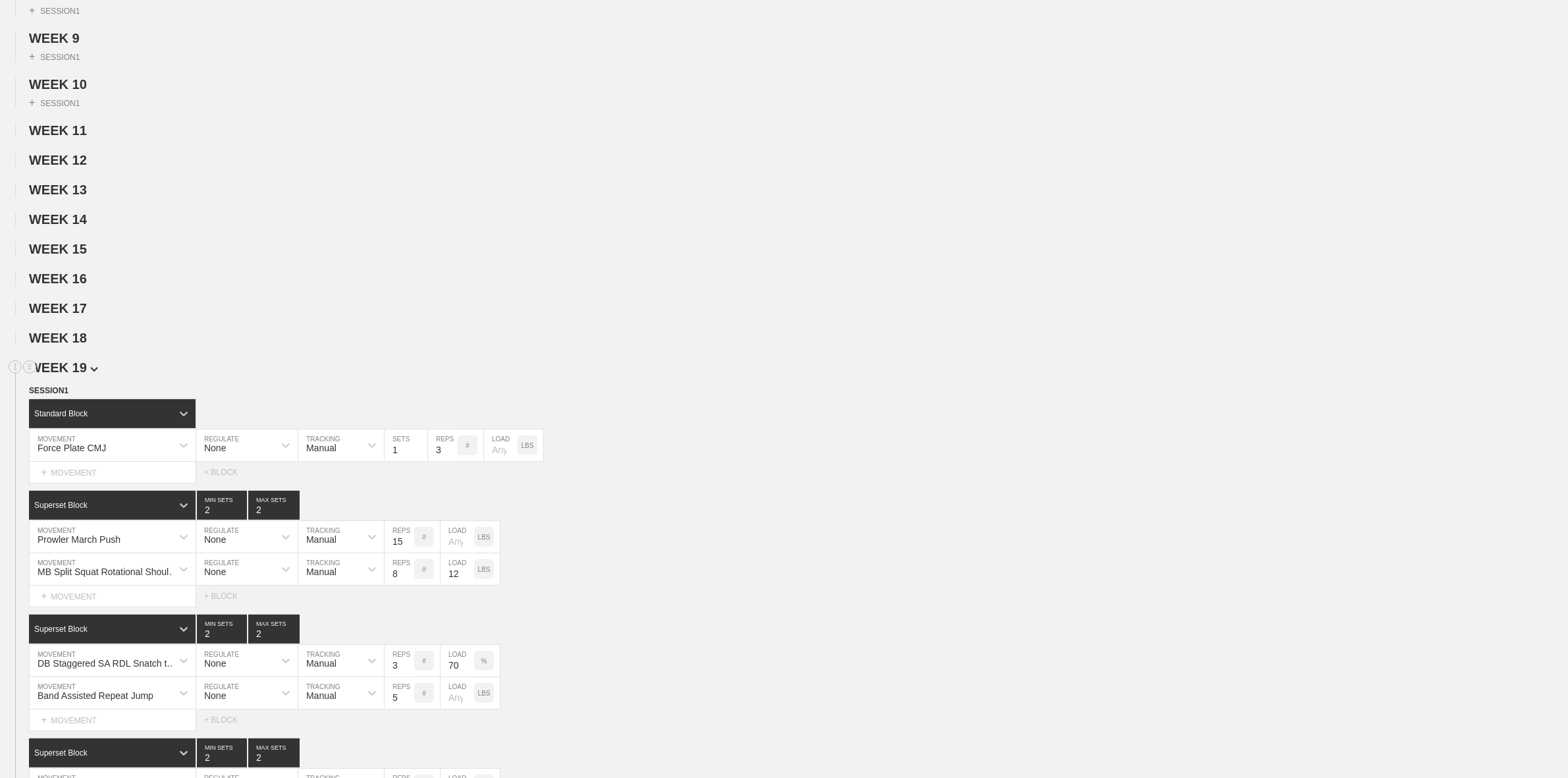
click at [81, 375] on span "WEEK 19" at bounding box center [63, 368] width 69 height 14
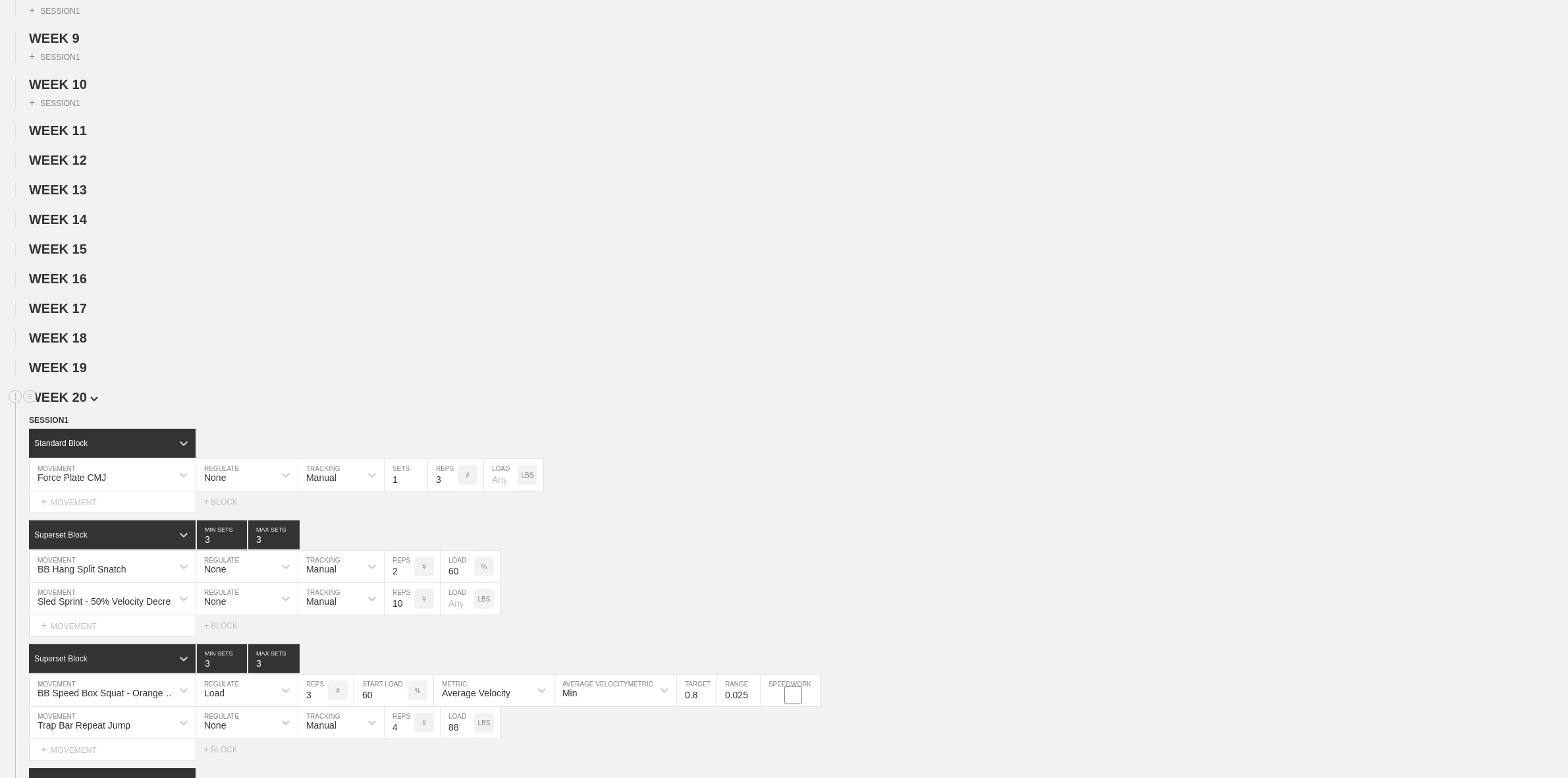
click at [80, 404] on span "WEEK 20" at bounding box center [63, 397] width 69 height 14
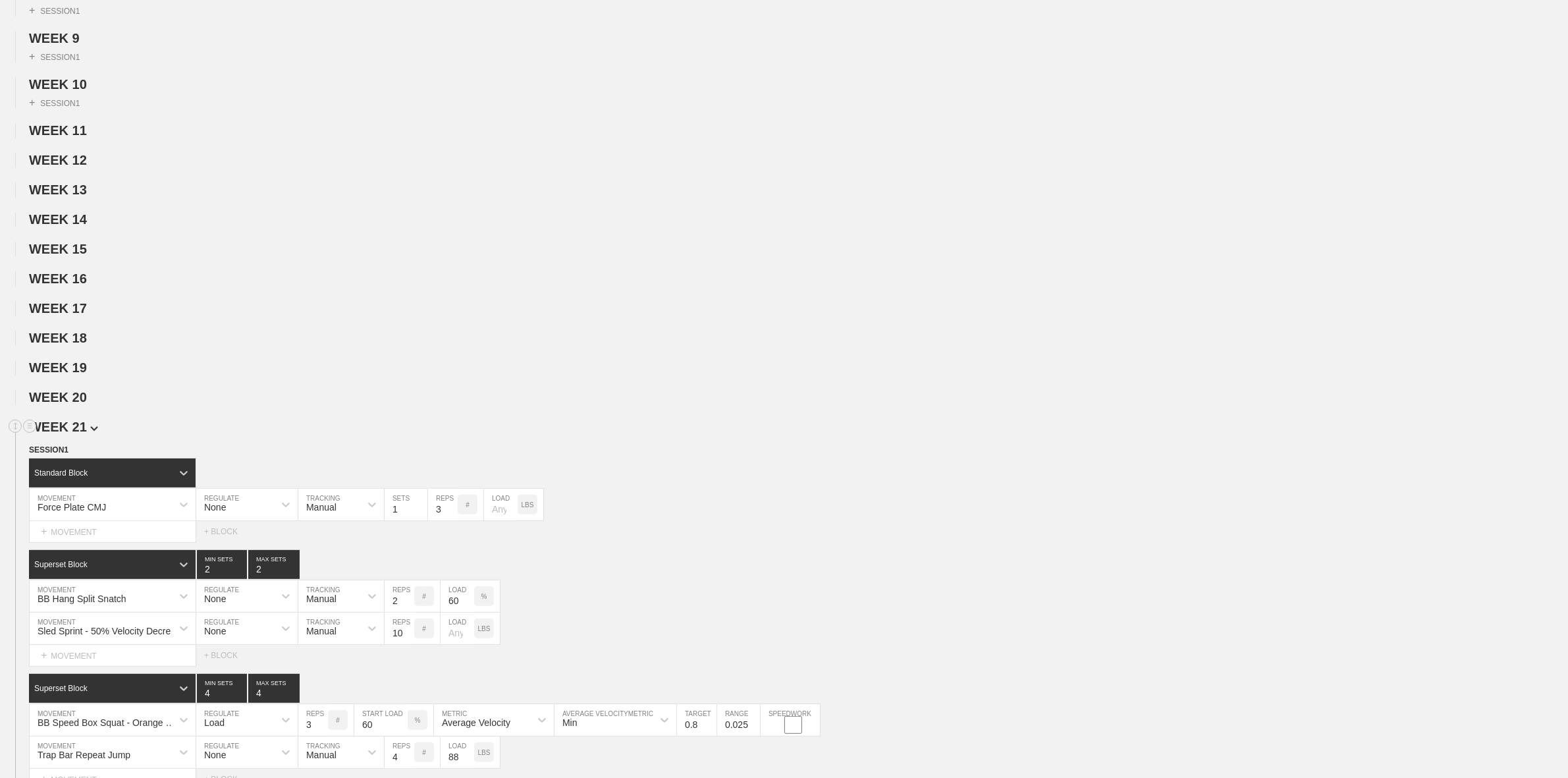
click at [81, 434] on span "WEEK 21" at bounding box center [63, 427] width 69 height 14
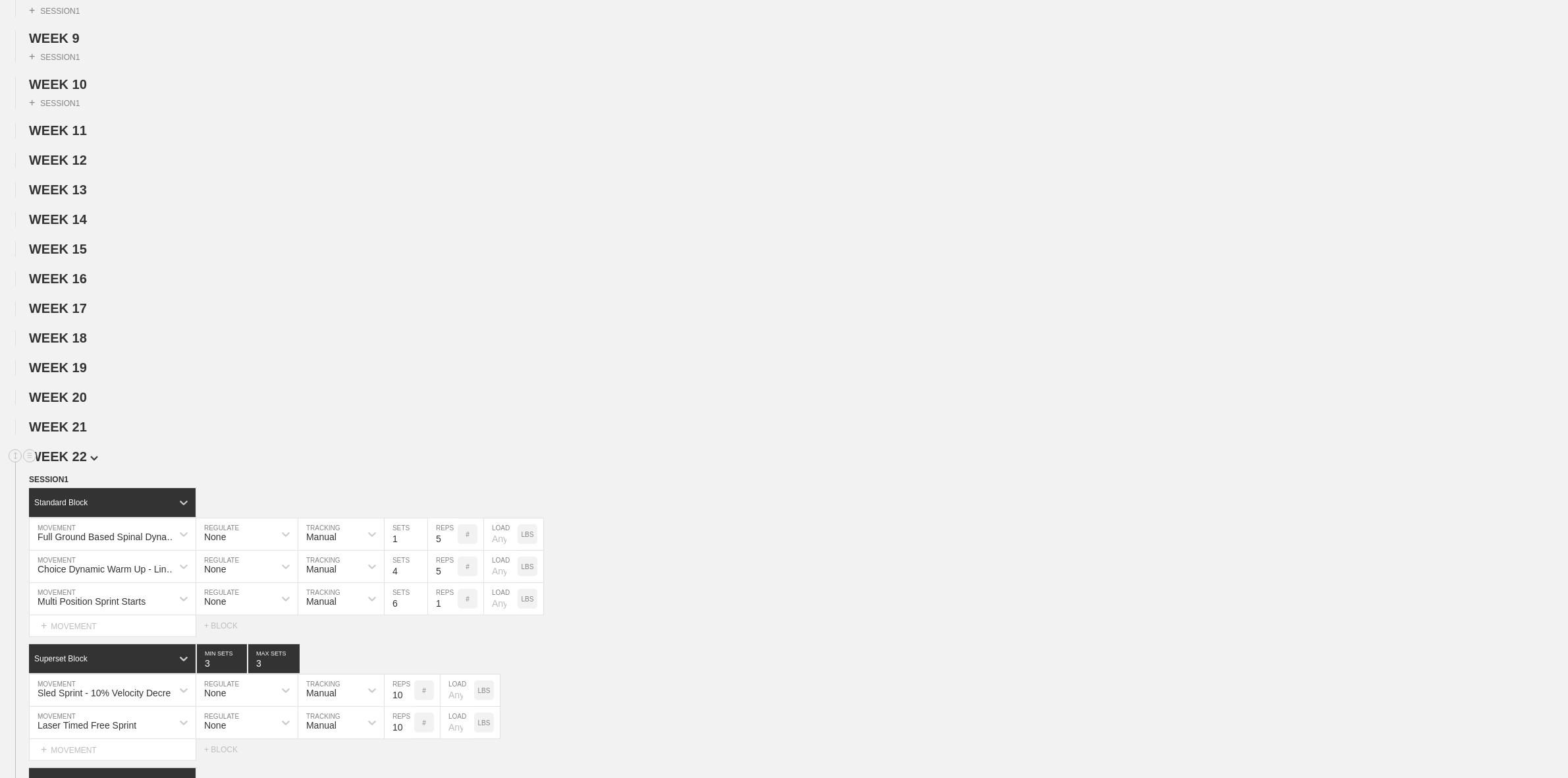
click at [76, 463] on span "WEEK 22" at bounding box center [63, 456] width 69 height 14
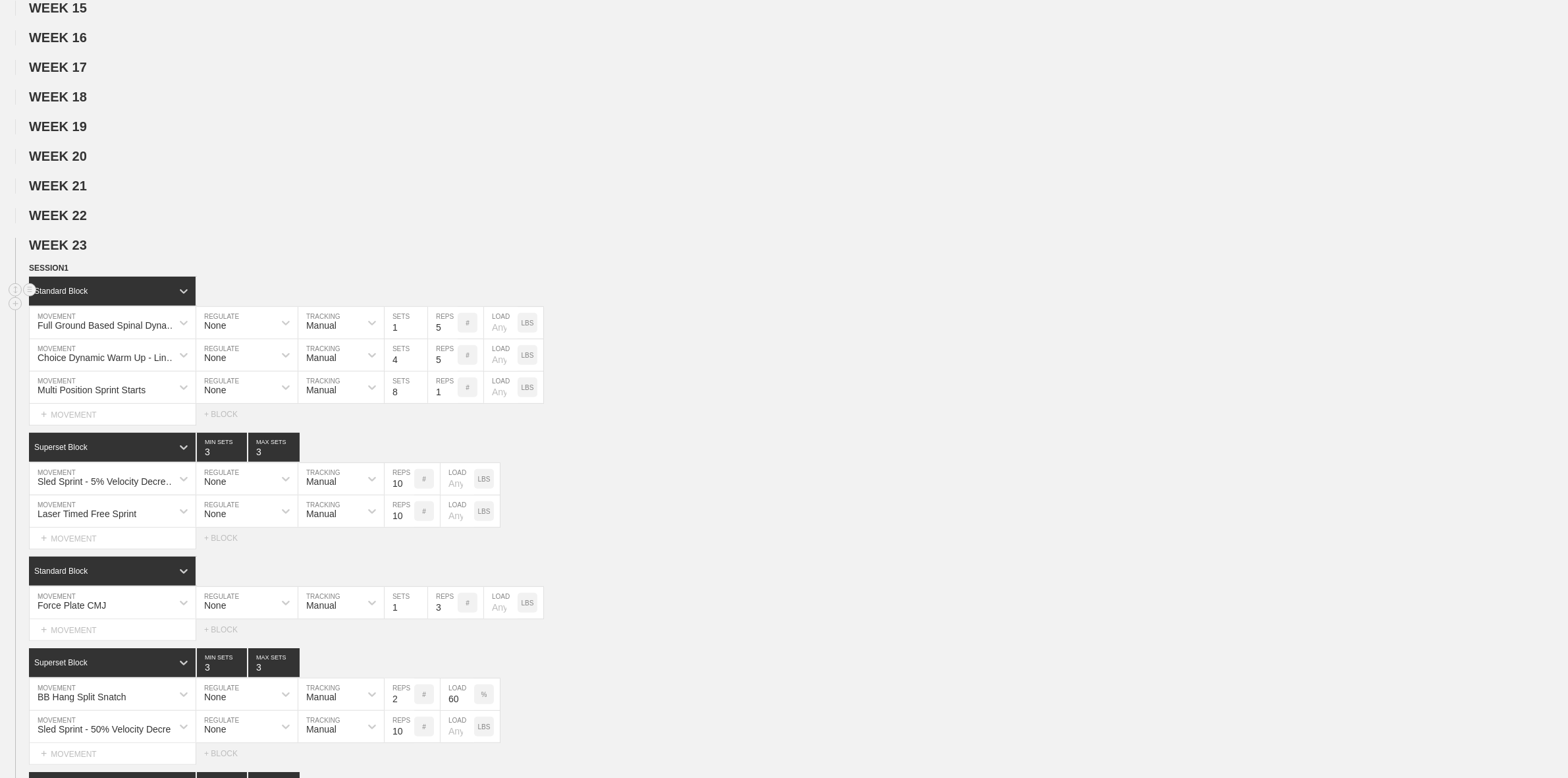
scroll to position [741, 0]
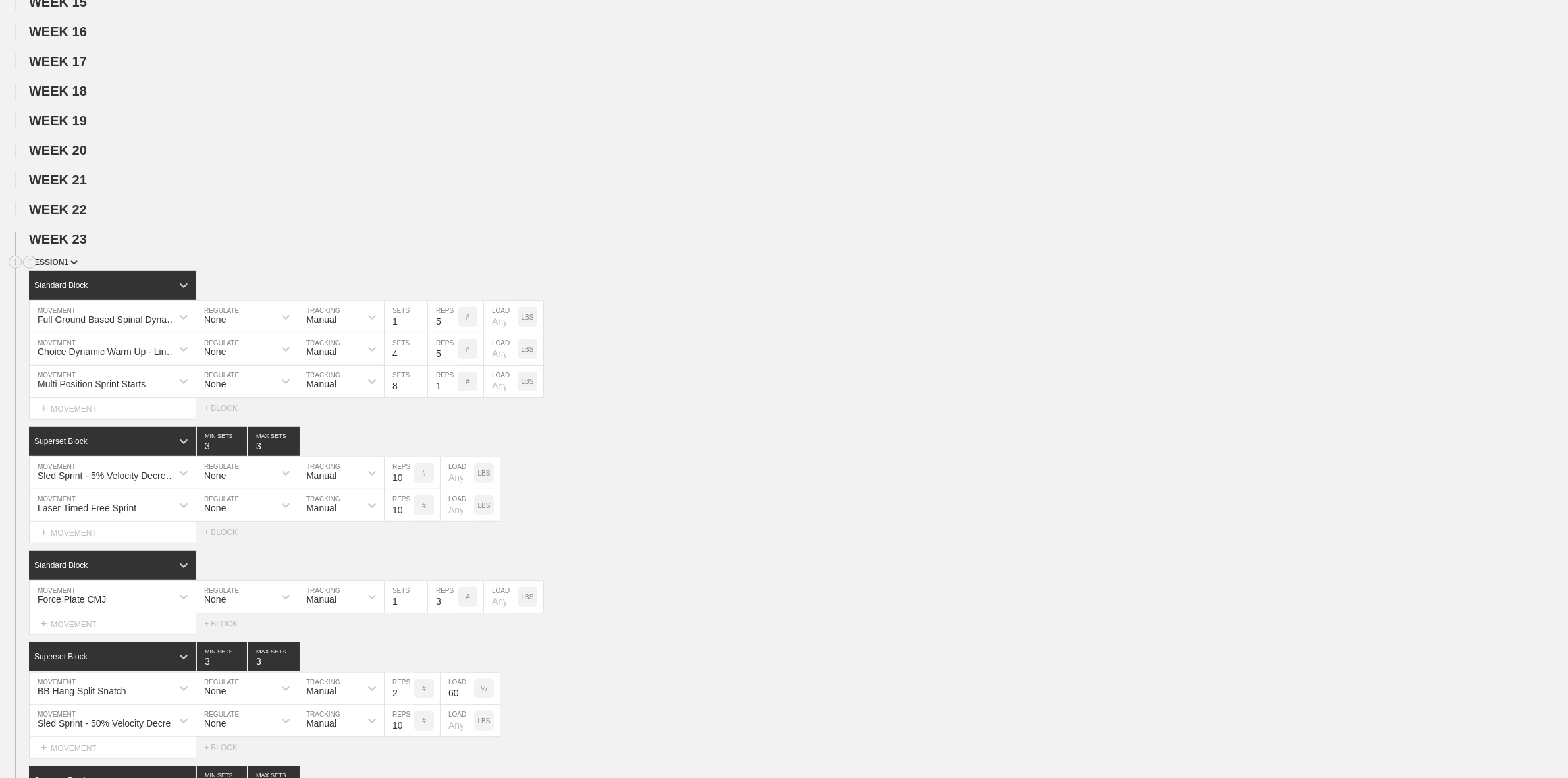
click at [73, 265] on img at bounding box center [74, 262] width 7 height 5
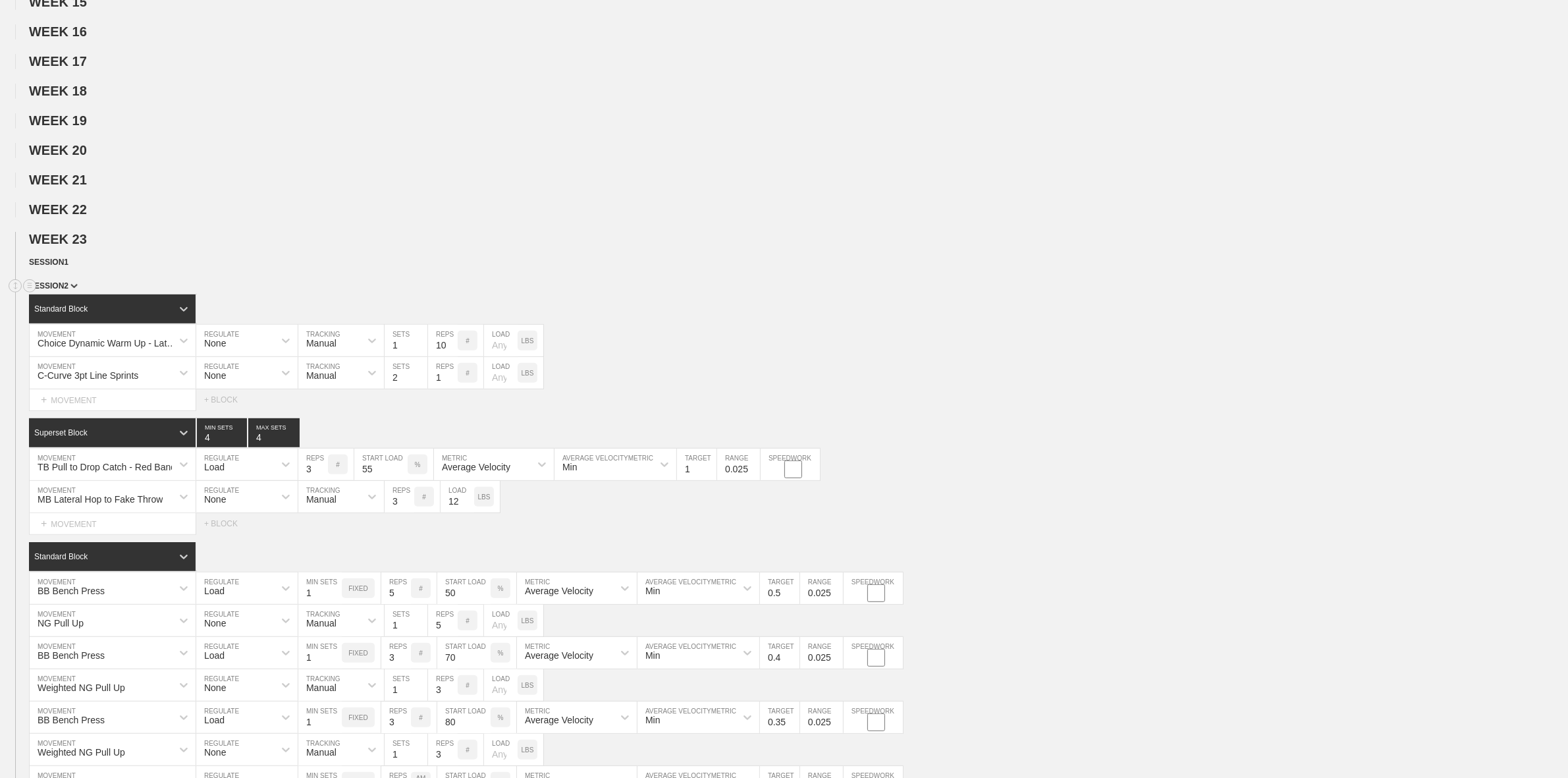
click at [70, 290] on span "SESSION 2" at bounding box center [54, 286] width 49 height 9
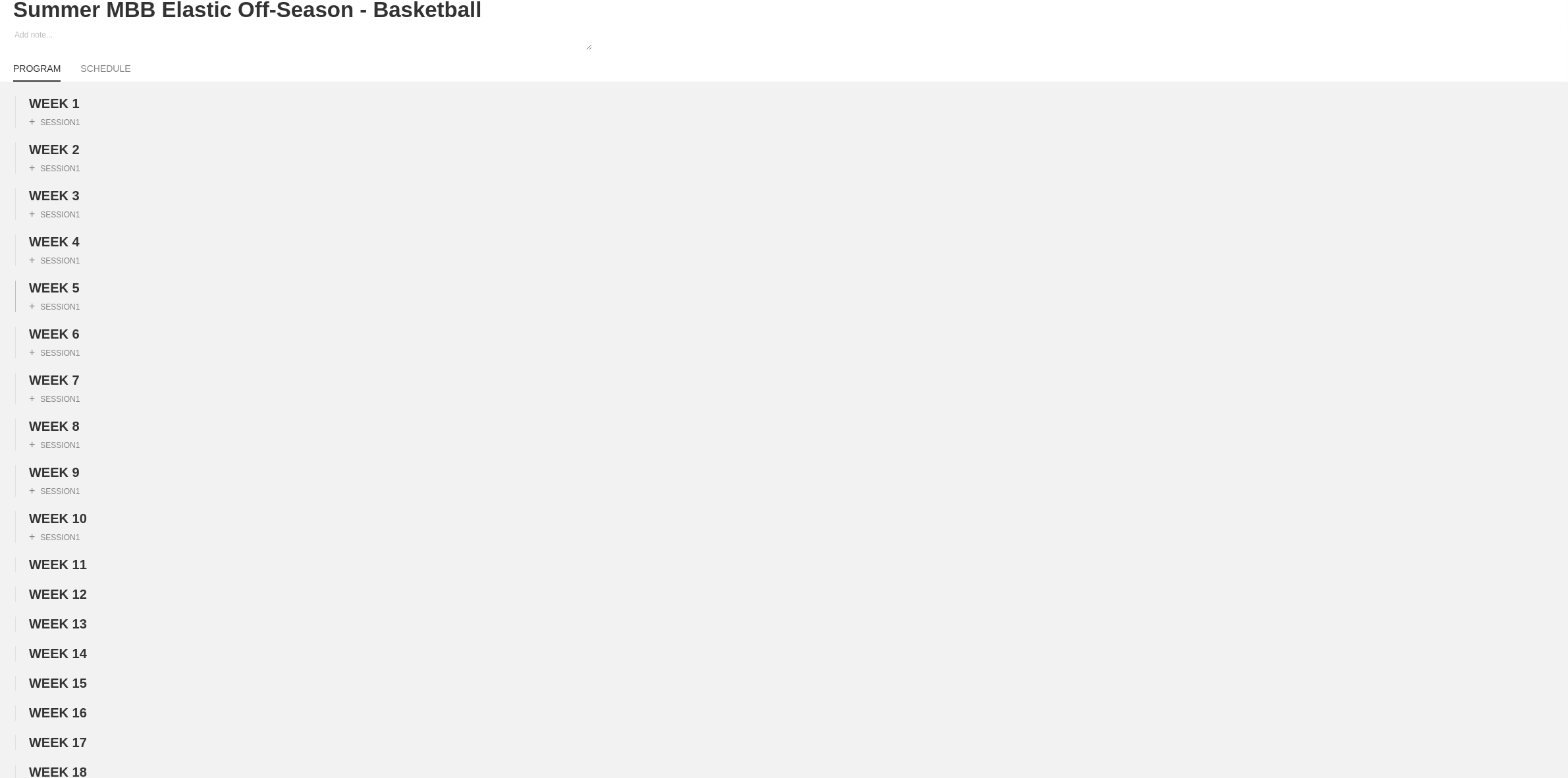
scroll to position [0, 0]
